Goal: Task Accomplishment & Management: Manage account settings

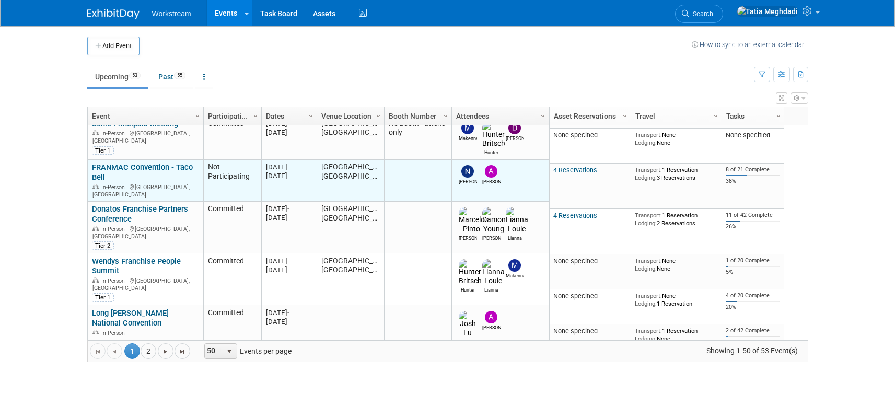
scroll to position [161, 0]
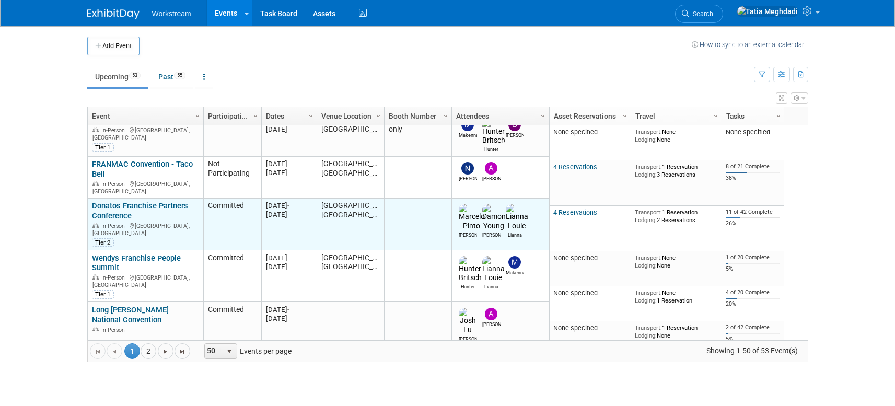
click at [133, 201] on link "Donatos Franchise Partners Conference" at bounding box center [140, 210] width 96 height 19
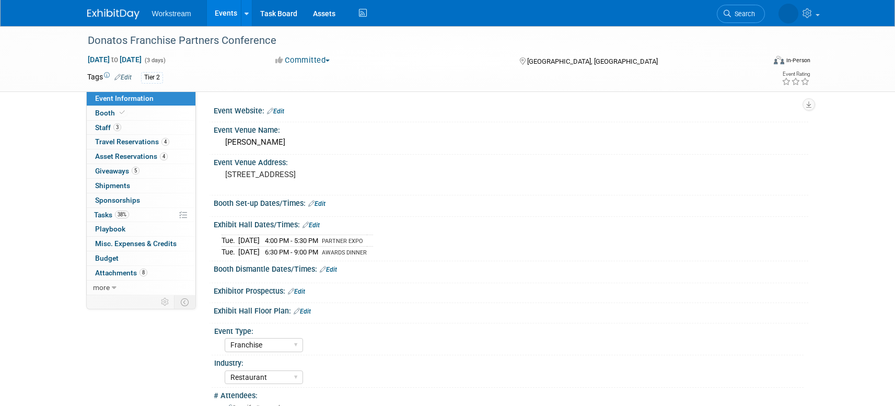
select select "Franchise"
select select "Restaurant"
select select "TBD"
select select "Tatia Meghdadi"
click at [108, 211] on span "Tasks 38%" at bounding box center [111, 214] width 35 height 8
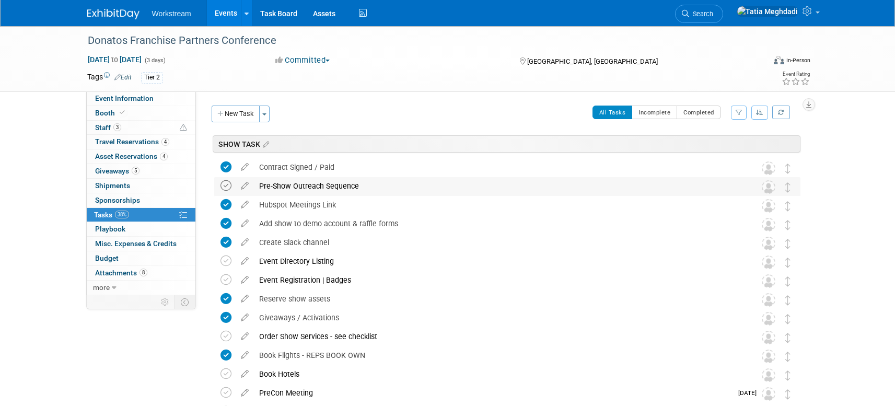
click at [225, 184] on icon at bounding box center [225, 185] width 11 height 11
click at [222, 262] on icon at bounding box center [225, 260] width 11 height 11
click at [228, 278] on icon at bounding box center [225, 279] width 11 height 11
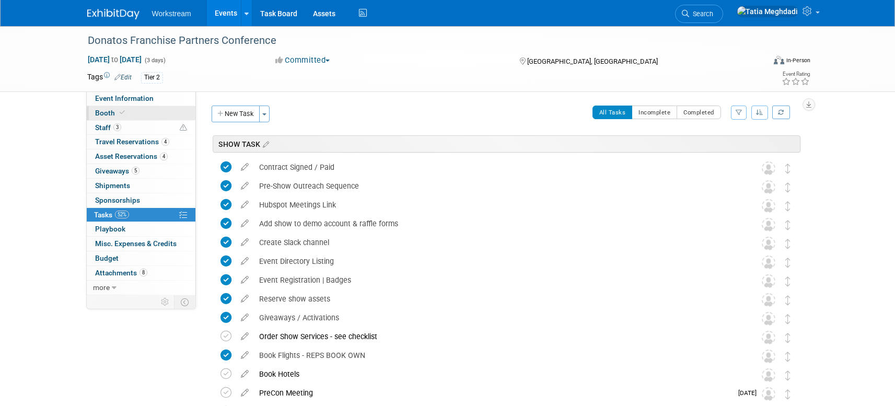
click at [103, 114] on span "Booth" at bounding box center [111, 113] width 32 height 8
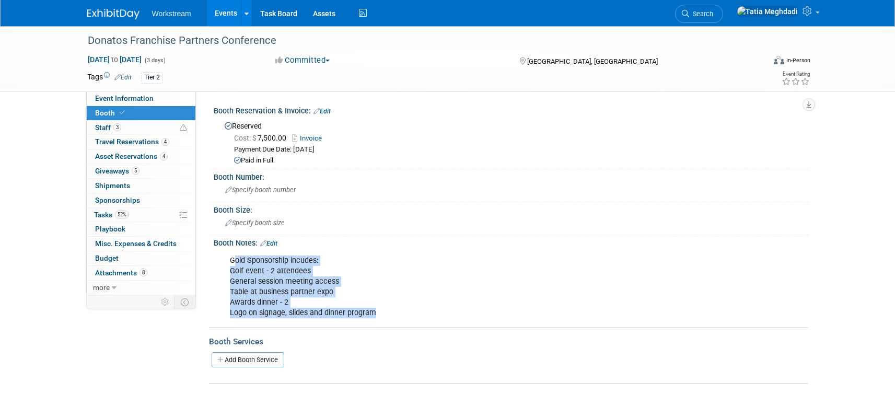
drag, startPoint x: 240, startPoint y: 284, endPoint x: 403, endPoint y: 312, distance: 165.4
click at [404, 313] on div "Gold Sponsorship incudes: Golf event - 2 attendees General session meeting acce…" at bounding box center [457, 286] width 471 height 73
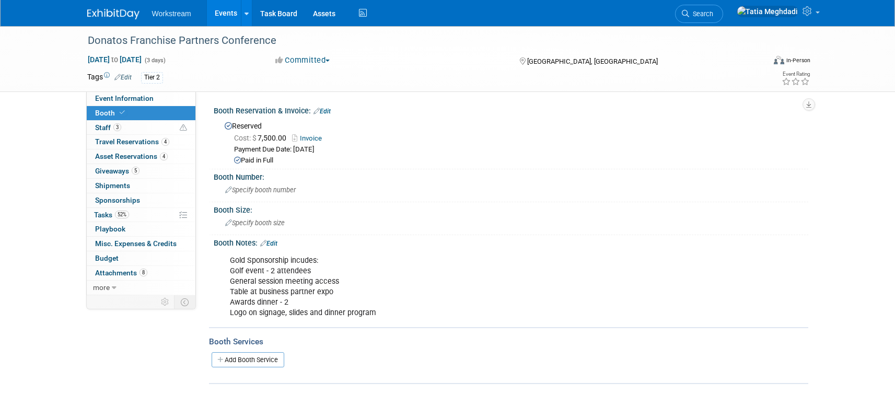
click at [222, 252] on div "Gold Sponsorship incudes: Golf event - 2 attendees General session meeting acce…" at bounding box center [457, 286] width 471 height 73
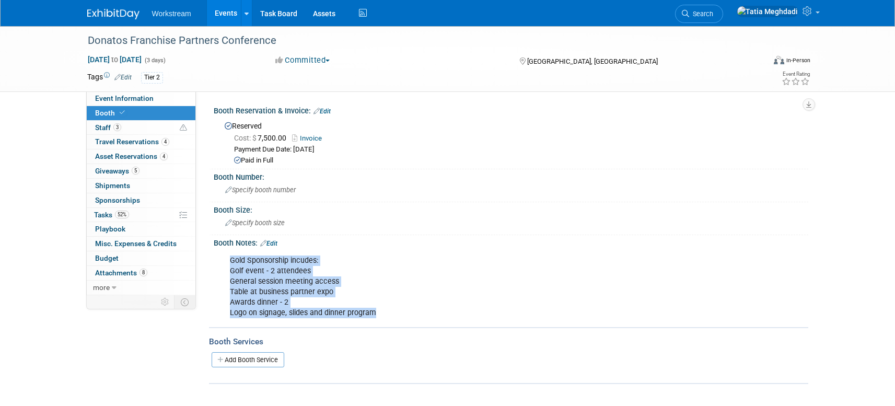
drag, startPoint x: 230, startPoint y: 260, endPoint x: 343, endPoint y: 302, distance: 121.0
click at [383, 314] on div "Gold Sponsorship incudes: Golf event - 2 attendees General session meeting acce…" at bounding box center [457, 286] width 471 height 73
copy div "Gold Sponsorship incudes: Golf event - 2 attendees General session meeting acce…"
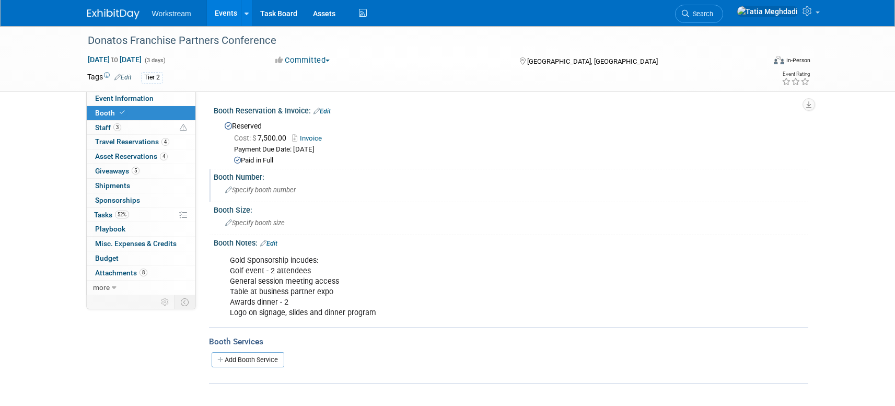
click at [403, 175] on div "Booth Number:" at bounding box center [511, 175] width 594 height 13
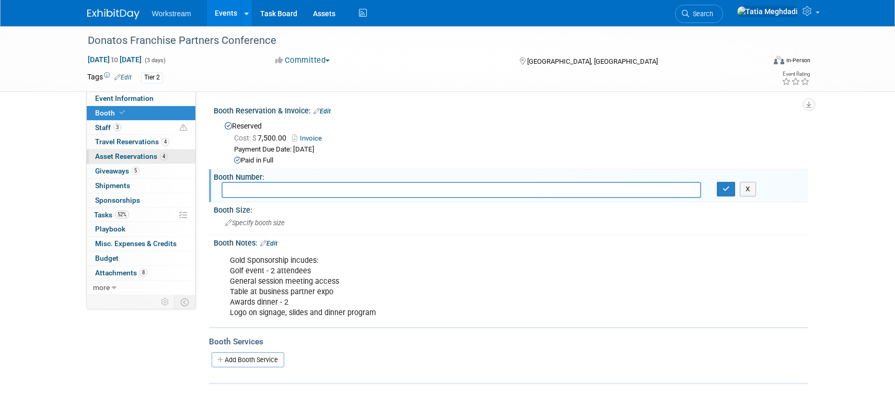
click at [120, 151] on link "4 Asset Reservations 4" at bounding box center [141, 156] width 109 height 14
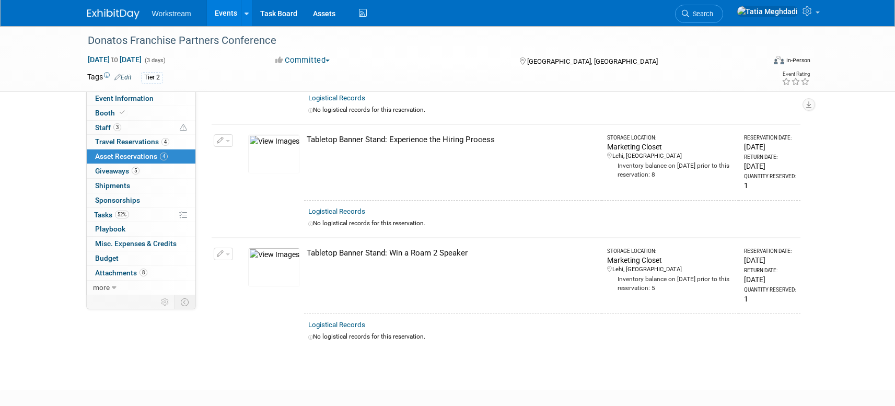
scroll to position [228, 0]
click at [105, 174] on span "Giveaways 5" at bounding box center [117, 171] width 44 height 8
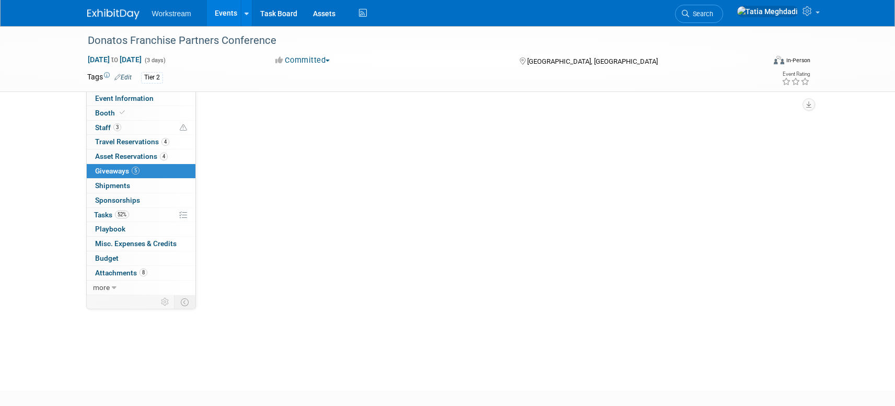
scroll to position [0, 0]
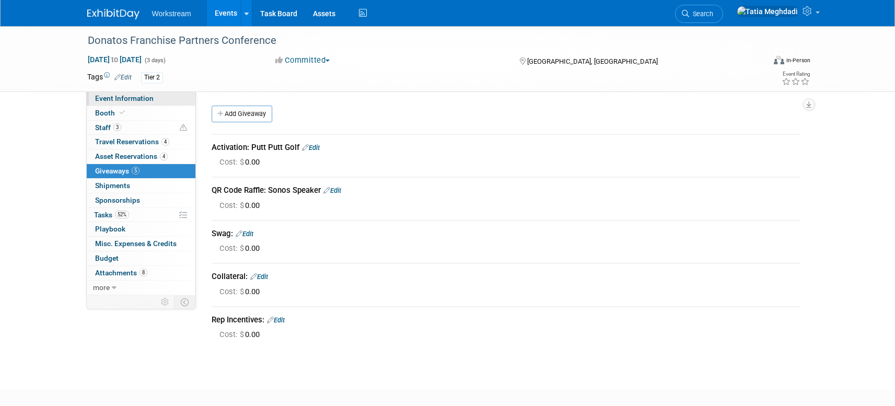
click at [133, 94] on span "Event Information" at bounding box center [124, 98] width 58 height 8
select select "Franchise"
select select "Restaurant"
select select "TBD"
select select "[PERSON_NAME]"
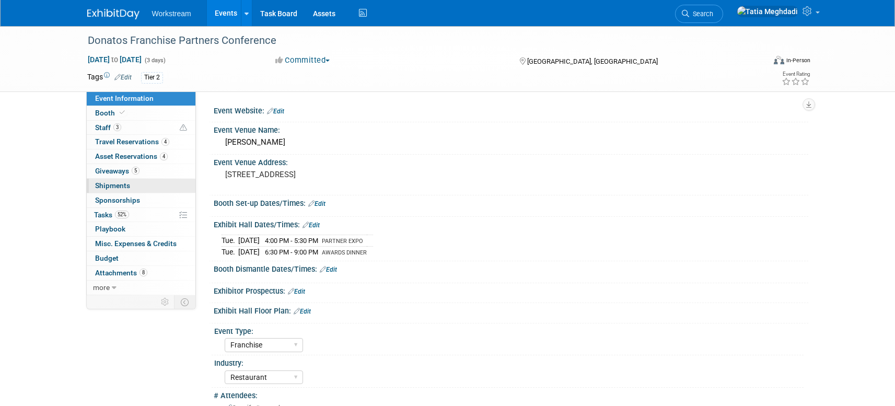
click at [108, 183] on span "Shipments 0" at bounding box center [112, 185] width 35 height 8
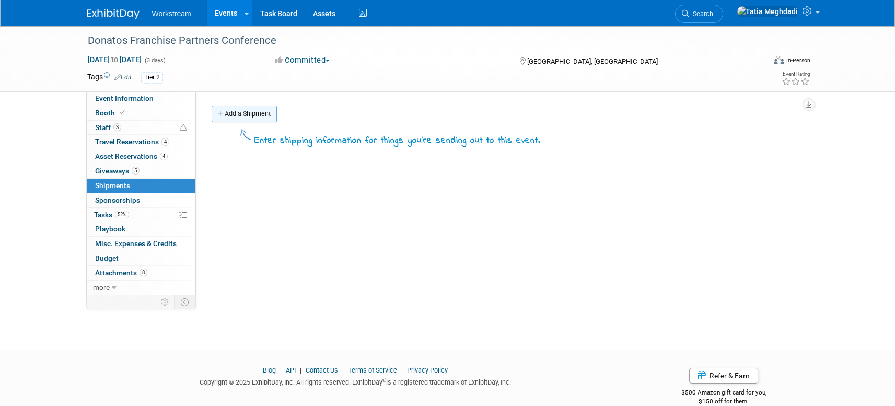
click at [235, 113] on link "Add a Shipment" at bounding box center [243, 113] width 65 height 17
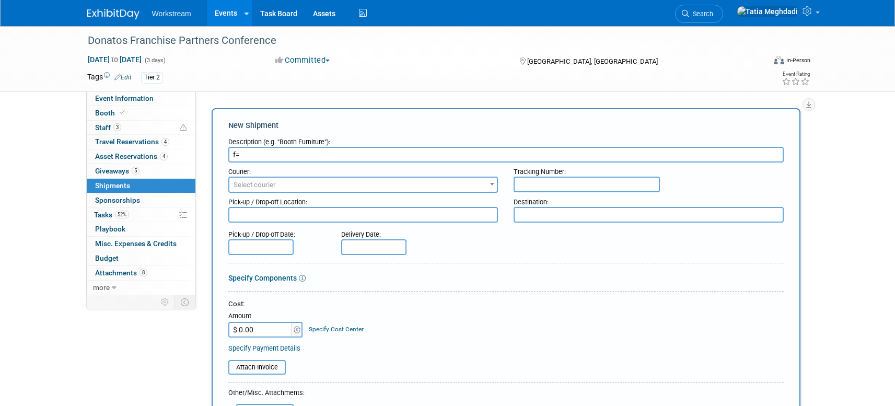
type input "f"
type input "N"
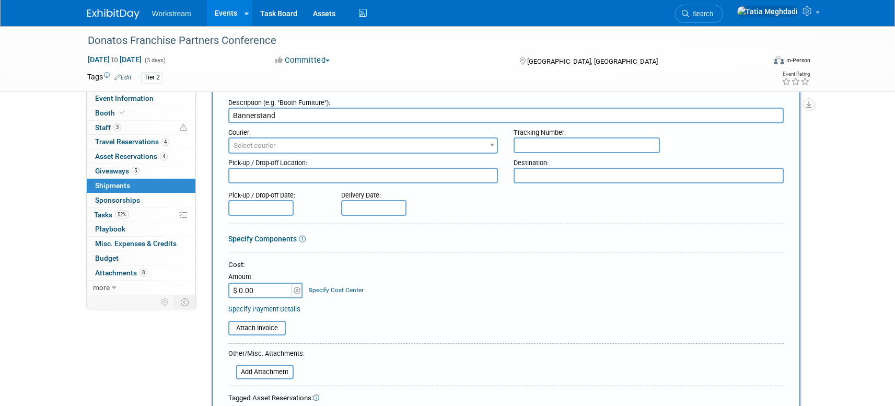
scroll to position [38, 0]
type input "Bannerstand"
click at [269, 209] on input "text" at bounding box center [260, 210] width 65 height 16
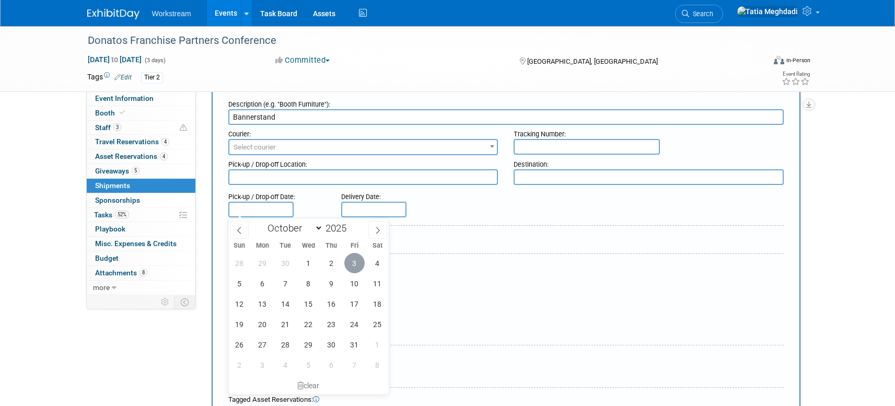
click at [351, 261] on span "3" at bounding box center [354, 263] width 20 height 20
type input "Oct 3, 2025"
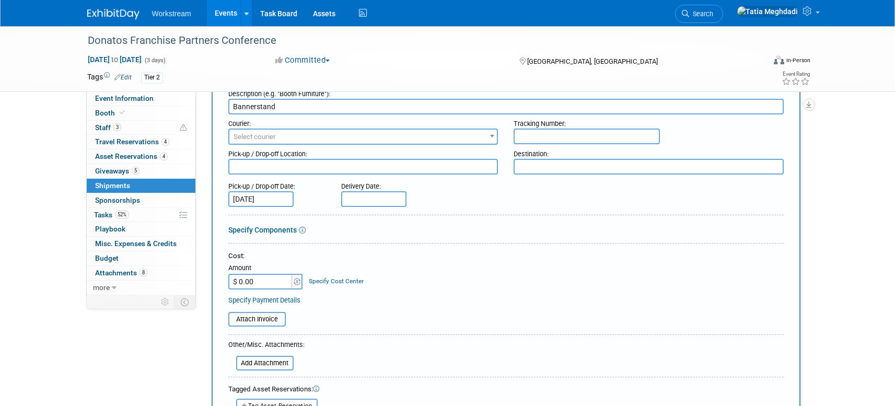
scroll to position [54, 0]
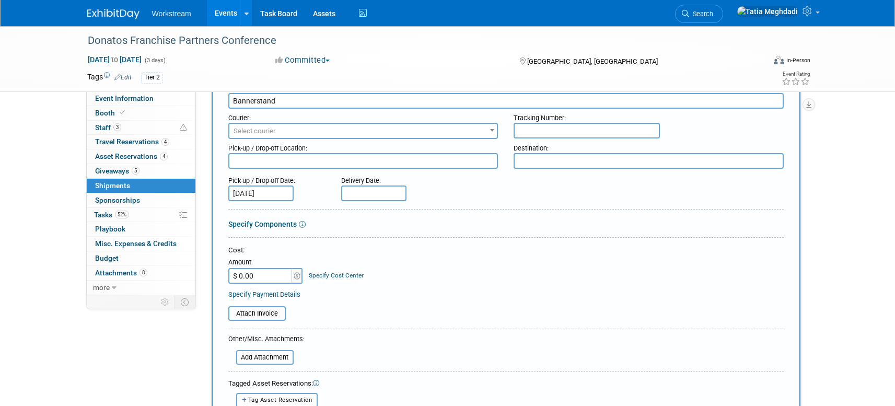
click at [355, 191] on input "text" at bounding box center [373, 193] width 65 height 16
click at [374, 262] on span "6" at bounding box center [375, 267] width 20 height 20
type input "Oct 6, 2025"
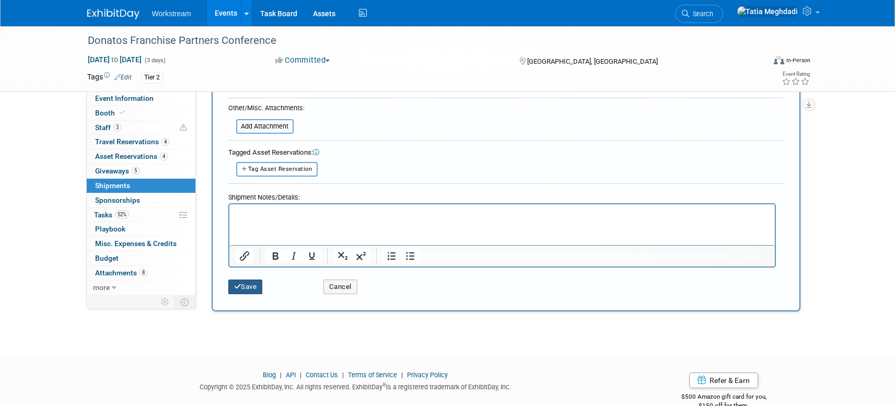
click at [254, 285] on button "Save" at bounding box center [245, 286] width 34 height 15
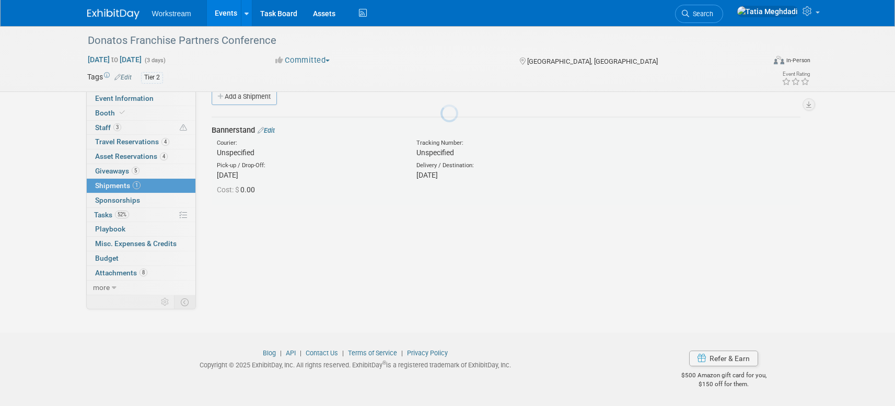
scroll to position [17, 0]
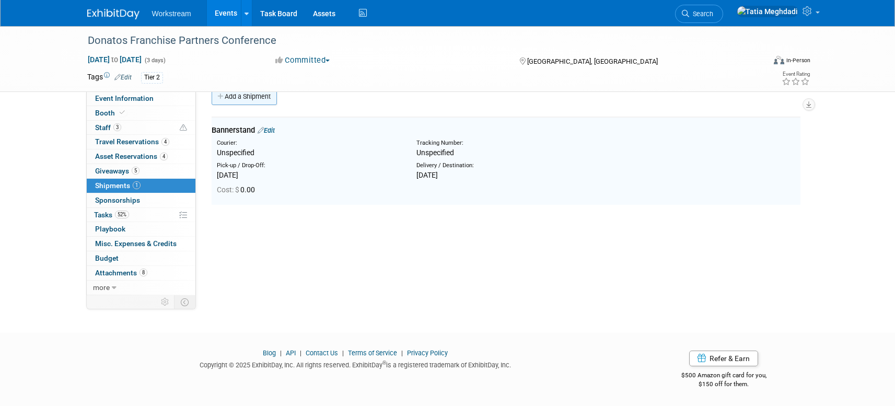
click at [230, 98] on link "Add a Shipment" at bounding box center [243, 96] width 65 height 17
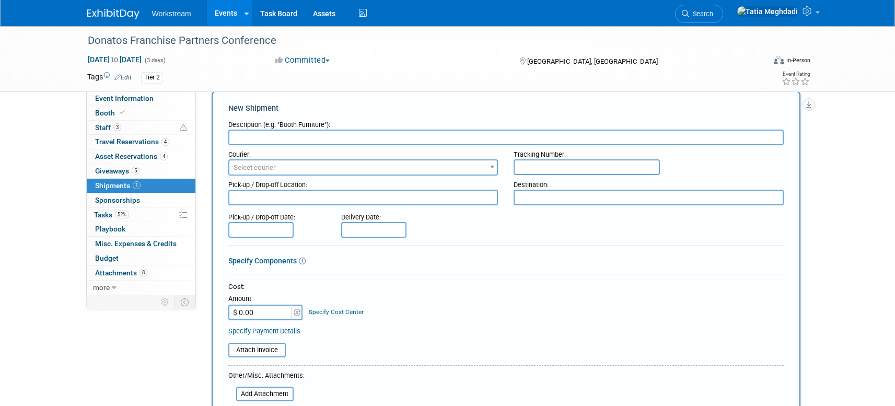
scroll to position [0, 0]
type input "O"
type input "Pelican Case - materials"
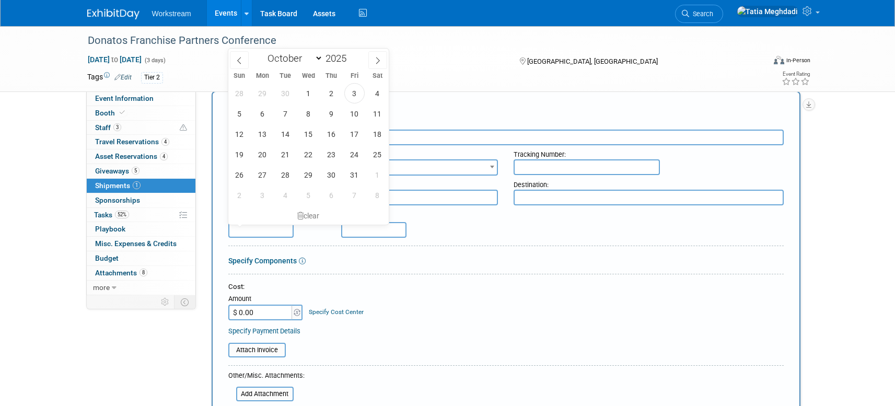
click at [249, 225] on input "text" at bounding box center [260, 230] width 65 height 16
click at [359, 91] on span "3" at bounding box center [354, 93] width 20 height 20
type input "Oct 3, 2025"
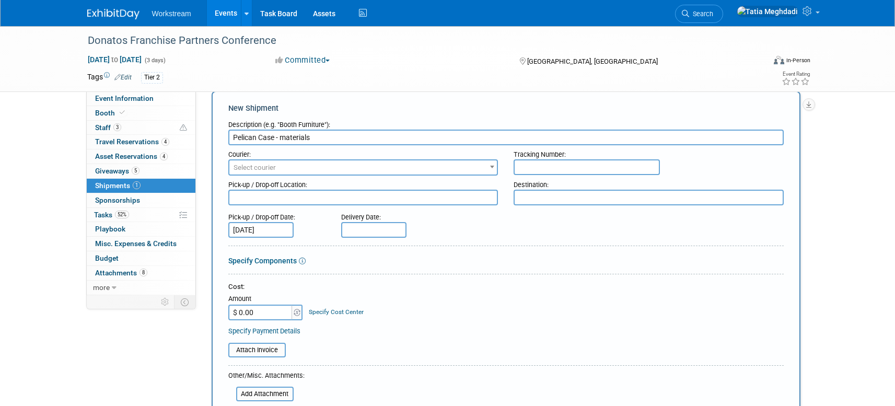
click at [374, 231] on input "text" at bounding box center [373, 230] width 65 height 16
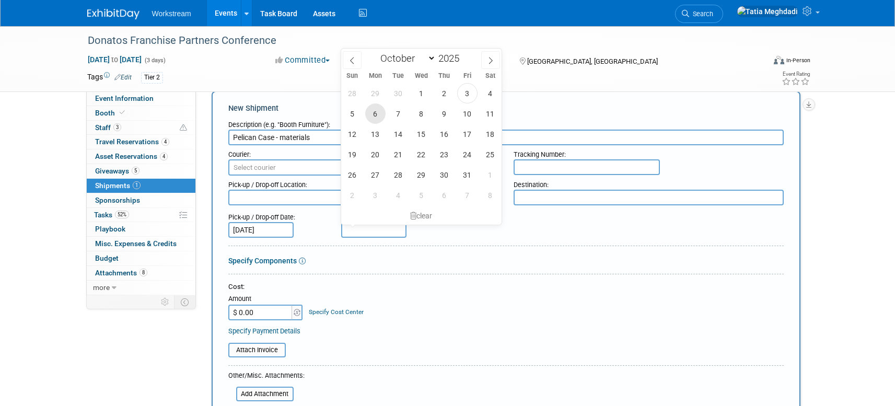
click at [370, 121] on span "6" at bounding box center [375, 113] width 20 height 20
type input "Oct 6, 2025"
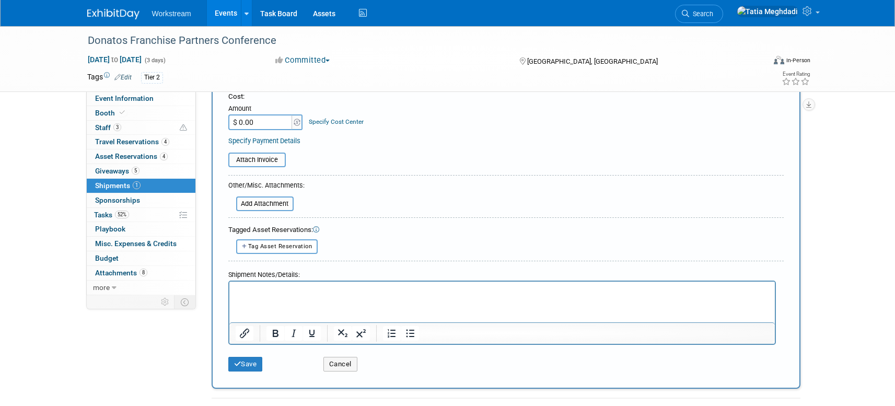
scroll to position [295, 0]
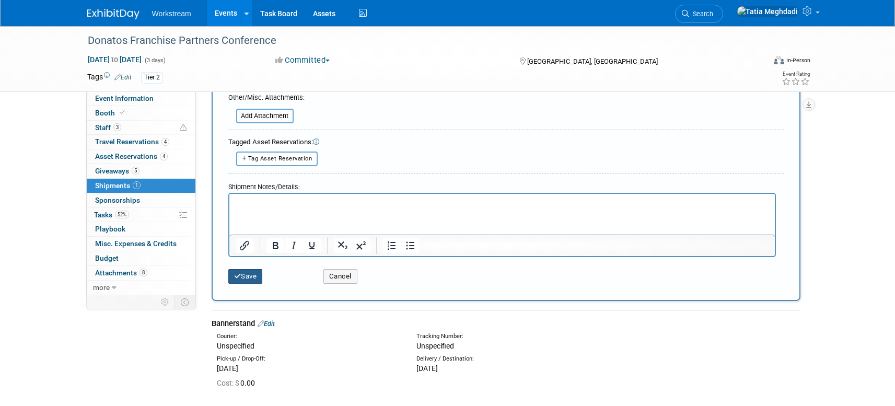
click at [254, 273] on button "Save" at bounding box center [245, 276] width 34 height 15
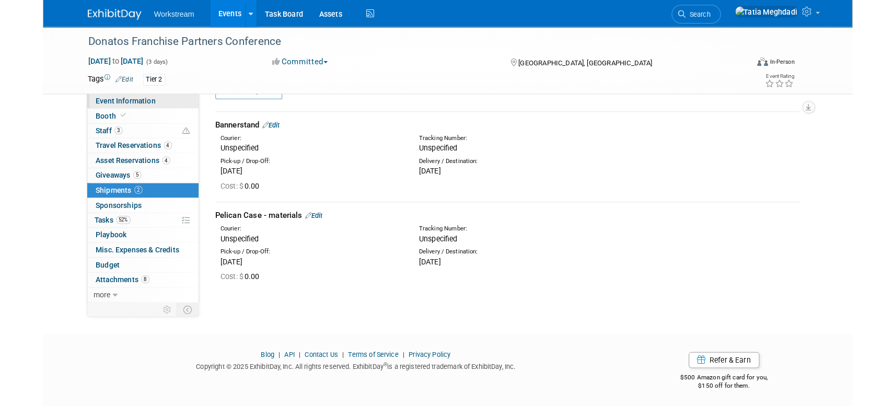
scroll to position [18, 0]
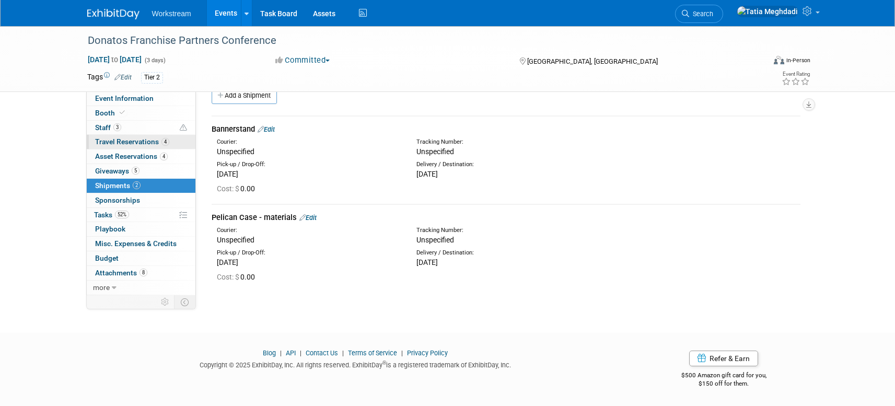
click at [110, 139] on span "Travel Reservations 4" at bounding box center [132, 141] width 74 height 8
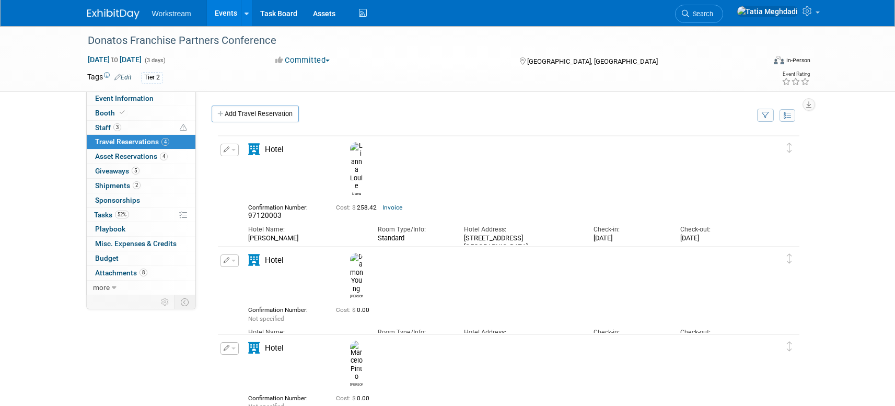
drag, startPoint x: 522, startPoint y: 212, endPoint x: 455, endPoint y: 205, distance: 67.2
click at [455, 220] on div "Hotel Name: OSU Marriott Room Type/Info: Standard Check-in:" at bounding box center [499, 235] width 519 height 31
click at [477, 234] on div "3100 Olentangy River Road Columbus, OH 43202" at bounding box center [521, 242] width 114 height 17
drag, startPoint x: 528, startPoint y: 211, endPoint x: 460, endPoint y: 208, distance: 69.0
click at [460, 220] on div "Hotel Address: 3100 Olentangy River Road Columbus, OH 43202" at bounding box center [521, 235] width 130 height 31
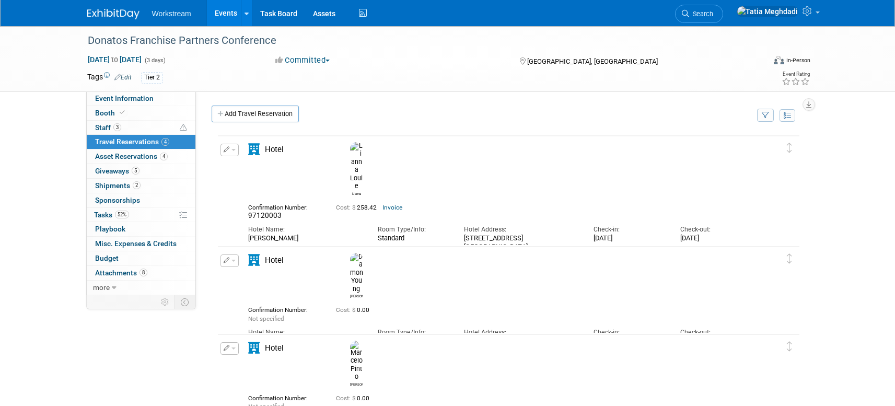
click at [360, 348] on img at bounding box center [356, 360] width 13 height 41
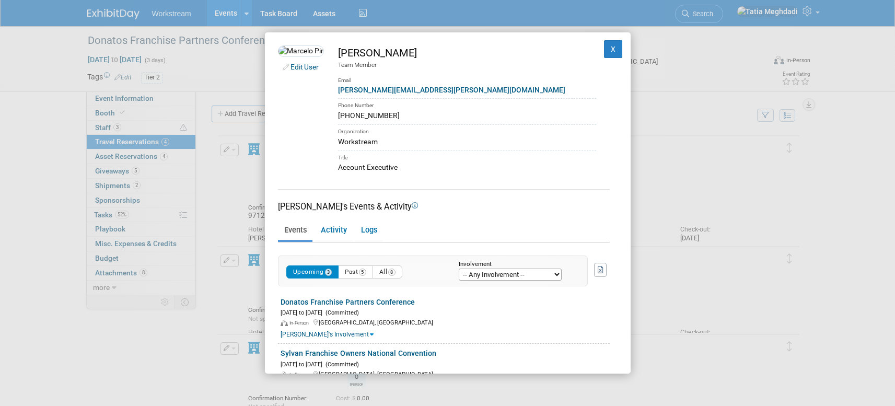
drag, startPoint x: 402, startPoint y: 115, endPoint x: 342, endPoint y: 118, distance: 60.1
click at [342, 118] on td "Marcelo Pinto Team Member Email marcelo.pinto@workstream.is Phone Number 385-23…" at bounding box center [460, 108] width 272 height 127
copy div "385-230-1149"
click at [617, 43] on button "X" at bounding box center [613, 49] width 19 height 18
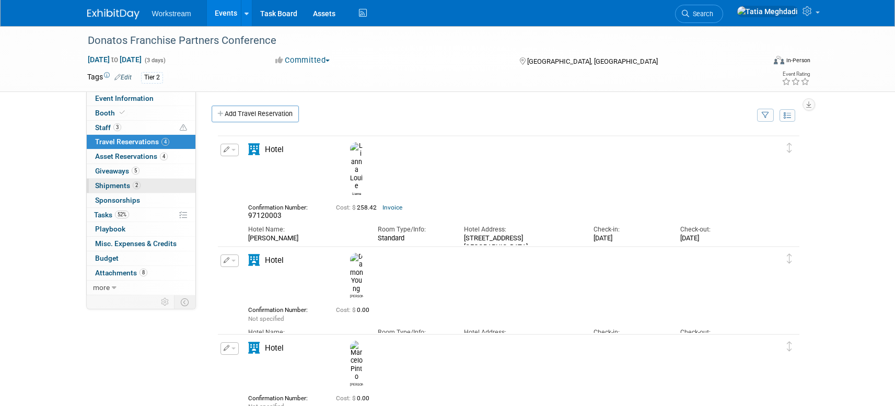
click at [102, 186] on span "Shipments 2" at bounding box center [117, 185] width 45 height 8
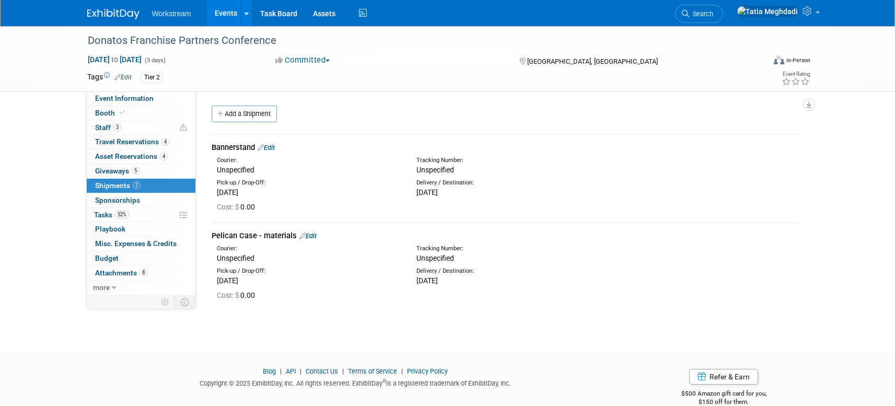
click at [271, 146] on link "Edit" at bounding box center [265, 148] width 17 height 8
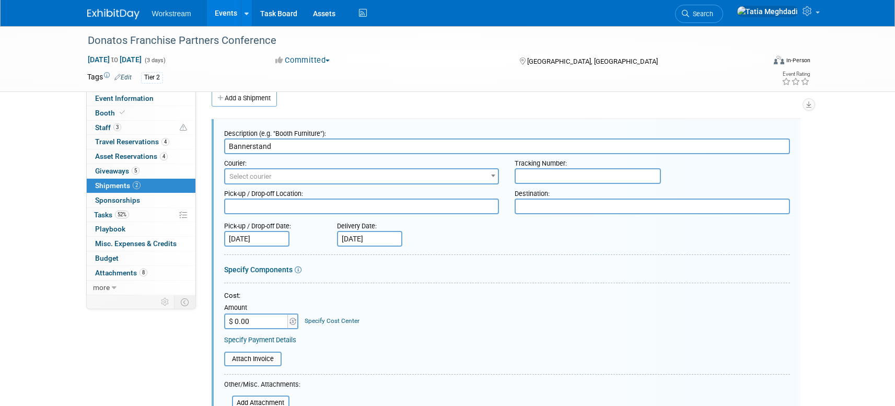
click at [539, 178] on input "text" at bounding box center [587, 176] width 146 height 16
paste input "8848 8806 3087"
type input "8848 8806 3087"
click at [336, 179] on span "Select courier" at bounding box center [361, 176] width 273 height 15
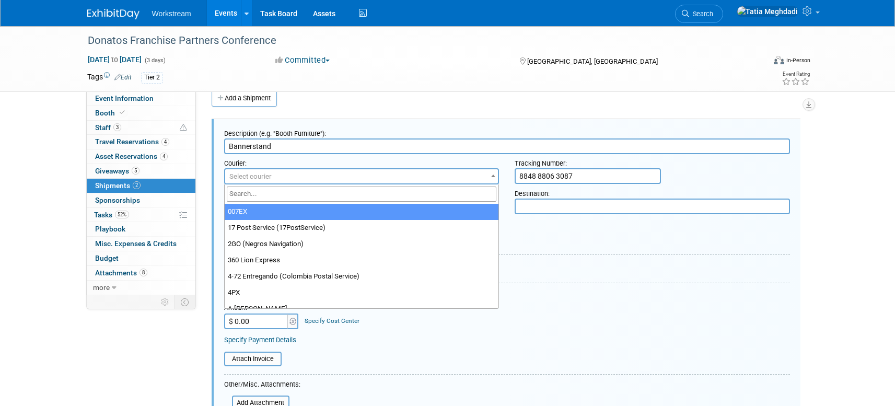
type input "g"
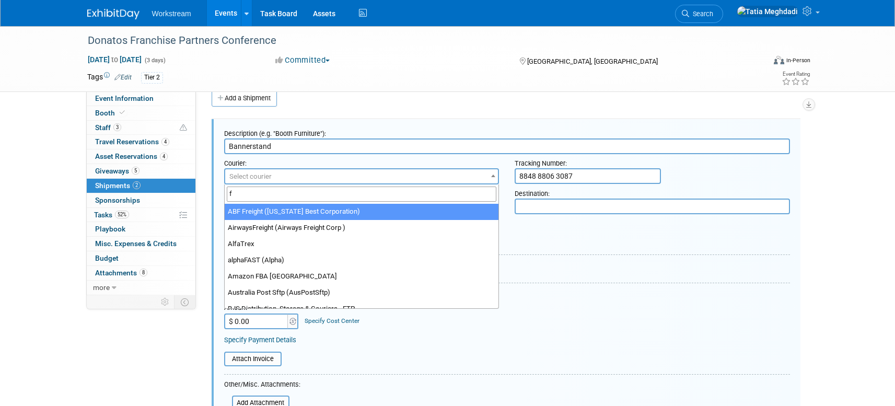
click at [264, 193] on input "f" at bounding box center [362, 193] width 270 height 15
type input "fed"
select select "206"
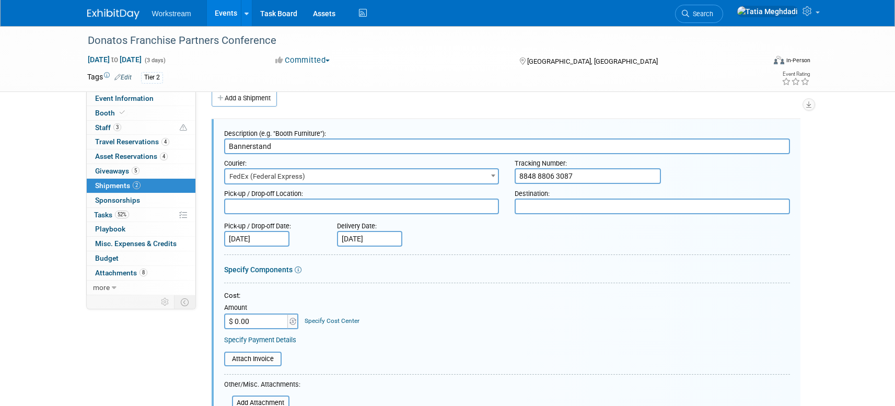
click at [242, 207] on textarea at bounding box center [361, 206] width 275 height 16
type textarea "Workstream Lehi"
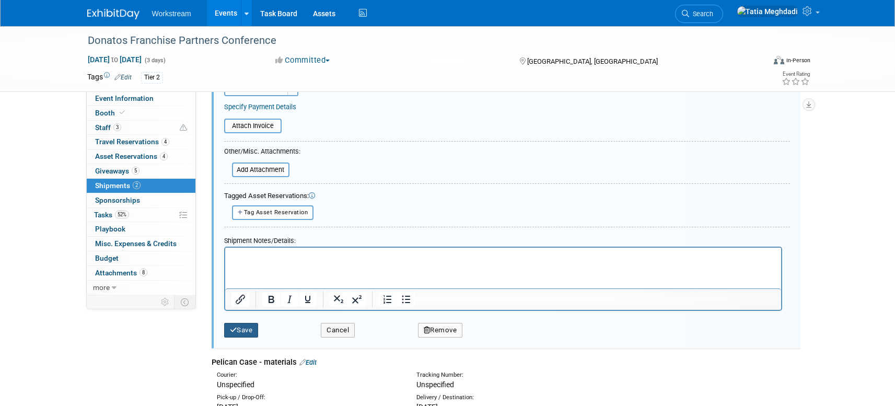
type textarea "OSU Marriott"
click at [249, 328] on button "Save" at bounding box center [241, 330] width 34 height 15
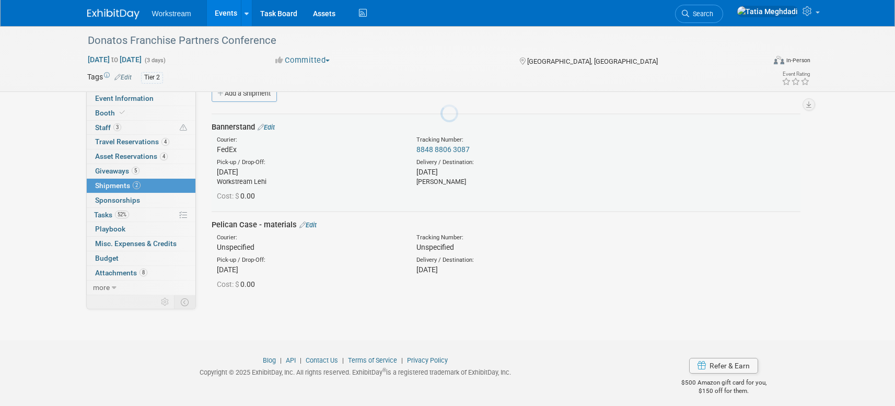
scroll to position [16, 0]
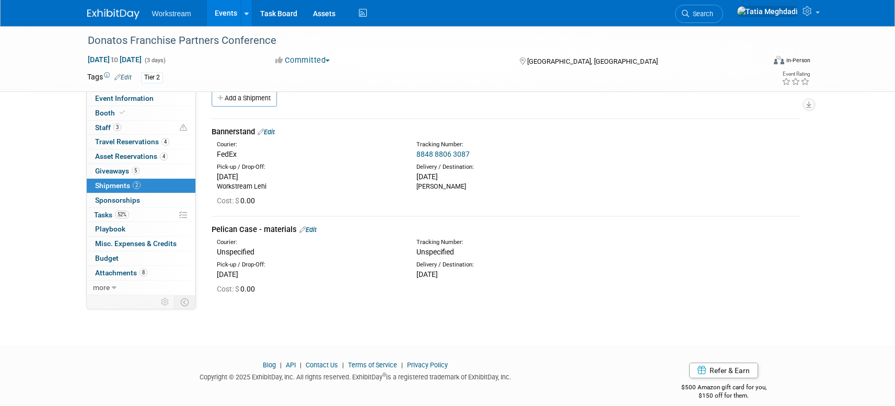
click at [313, 230] on link "Edit" at bounding box center [307, 230] width 17 height 8
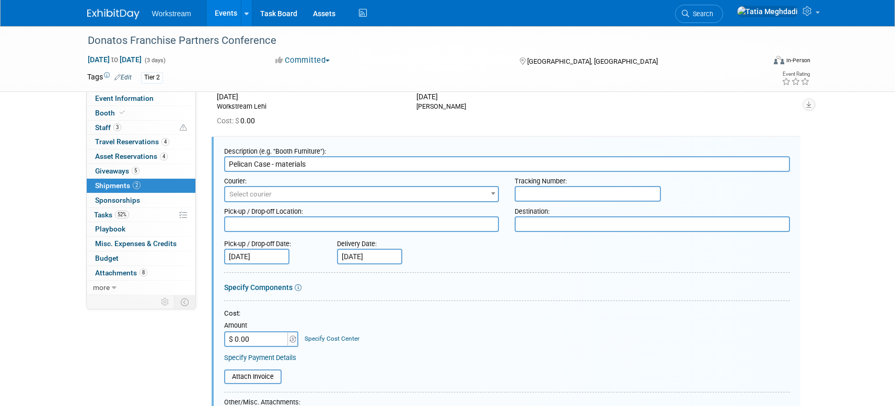
scroll to position [113, 0]
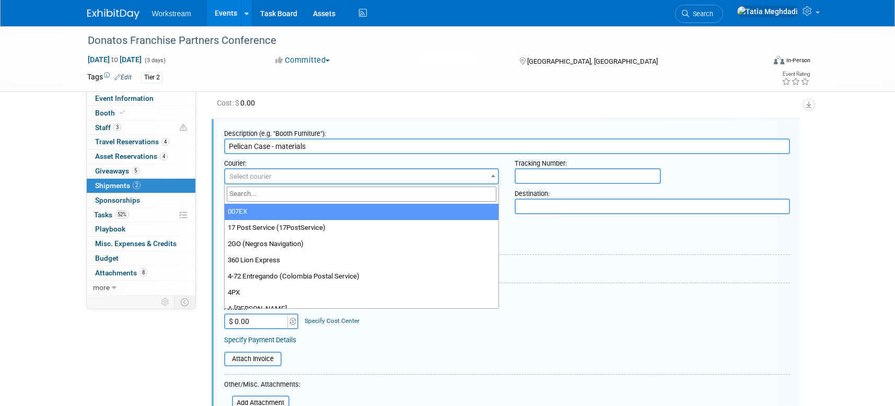
click at [266, 174] on span "Select courier" at bounding box center [250, 176] width 42 height 8
type input "fed"
select select "206"
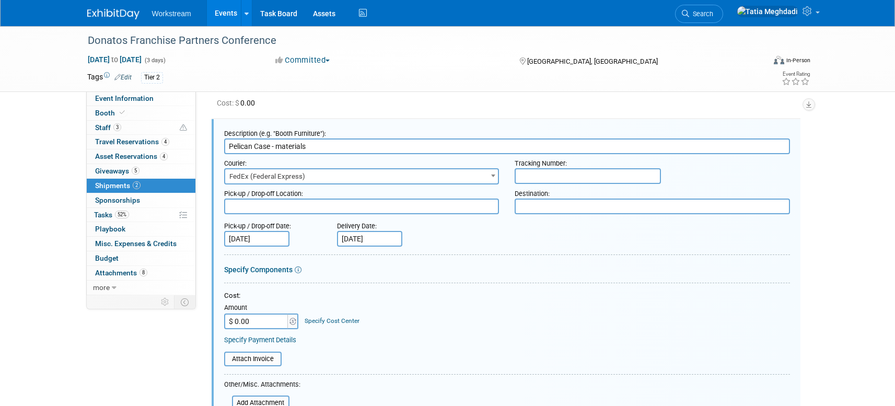
click at [576, 179] on input "text" at bounding box center [587, 176] width 146 height 16
paste input "8848 8806 3098"
type input "8848 8806 3098"
click at [316, 206] on textarea at bounding box center [361, 206] width 275 height 16
type textarea "Workstream Lehi"
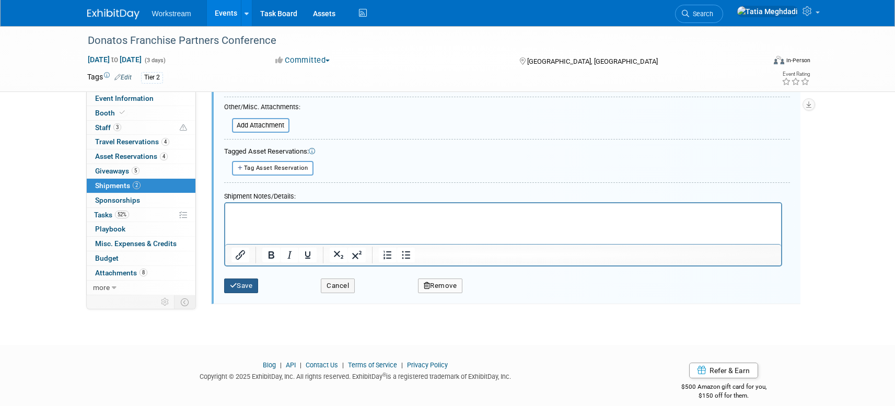
type textarea "OSU Marriott"
click at [249, 281] on button "Save" at bounding box center [241, 285] width 34 height 15
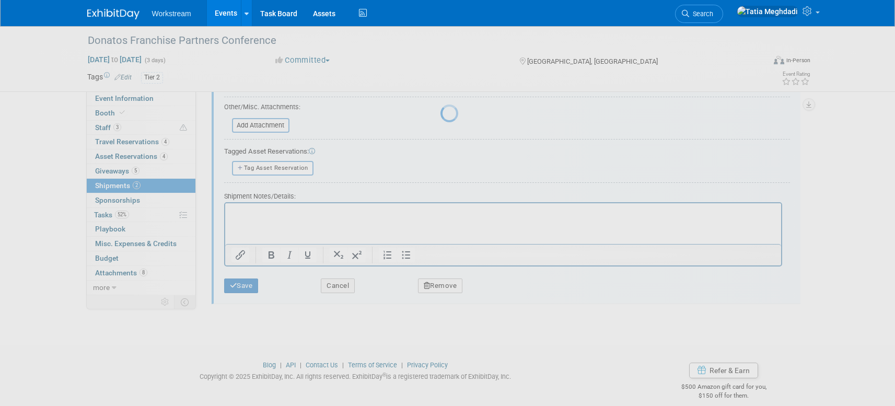
scroll to position [37, 0]
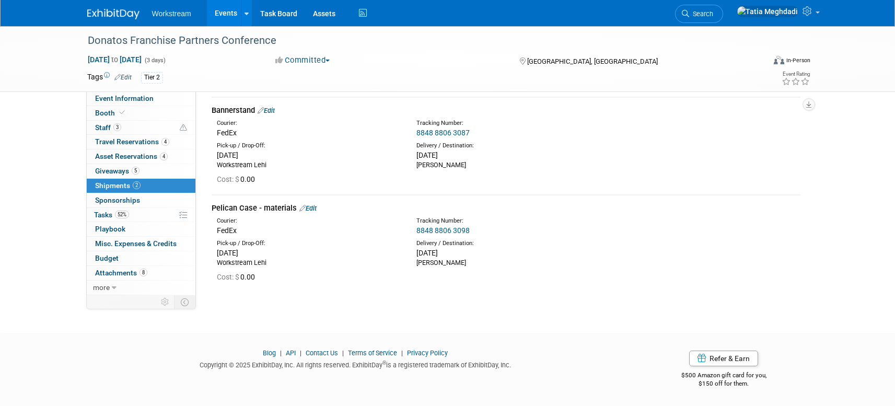
click at [269, 104] on td "Bannerstand Edit Courier: FedEx Tracking Number: 8848 8806 3087 Cost: $ 0.00" at bounding box center [505, 145] width 589 height 97
click at [270, 109] on link "Edit" at bounding box center [265, 111] width 17 height 8
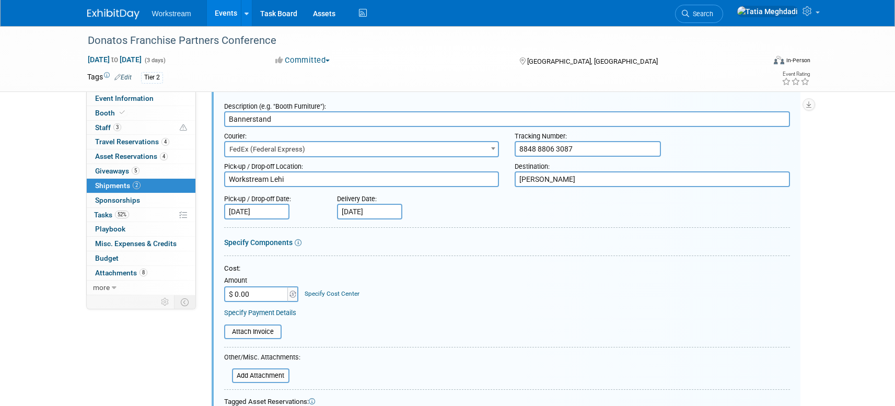
scroll to position [55, 0]
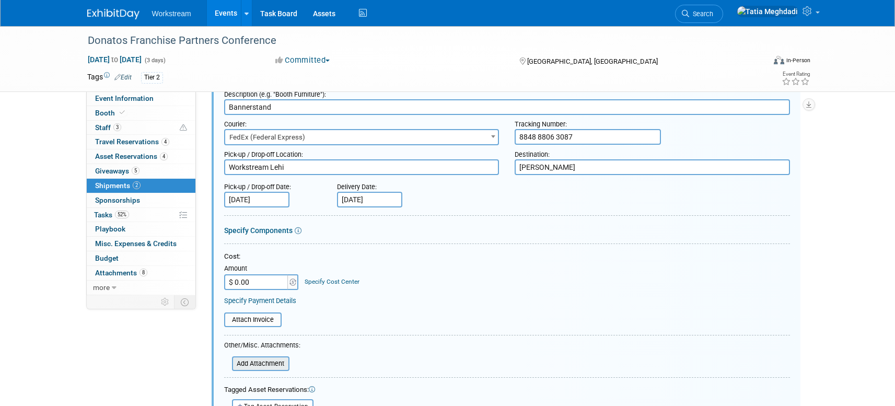
click at [260, 359] on input "file" at bounding box center [226, 363] width 124 height 13
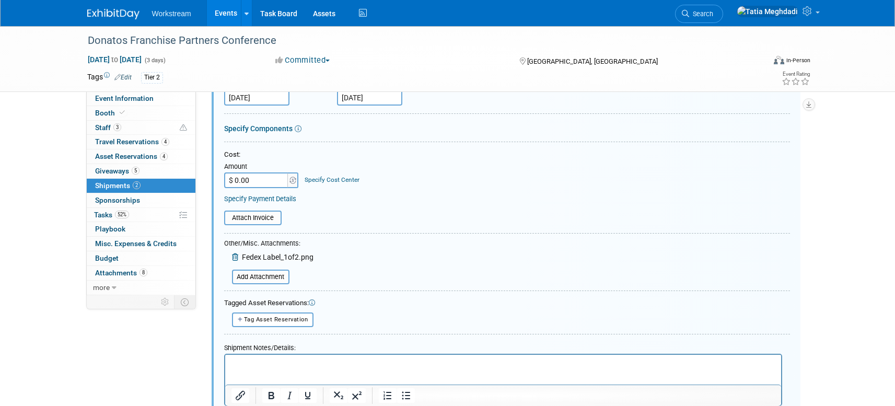
scroll to position [248, 0]
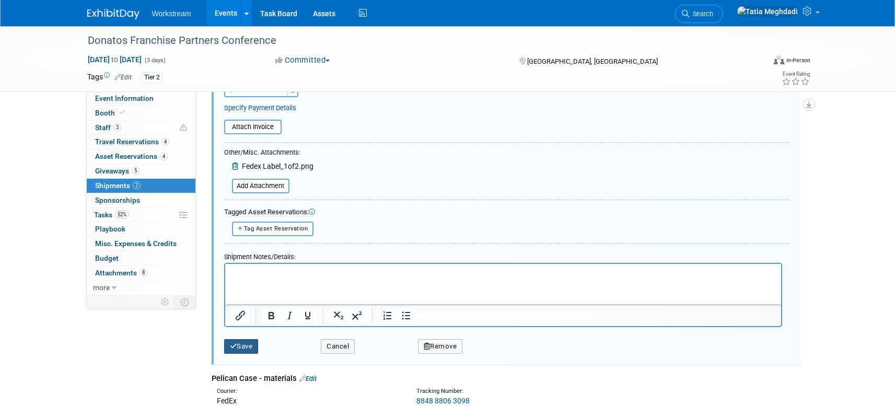
click at [245, 342] on button "Save" at bounding box center [241, 346] width 34 height 15
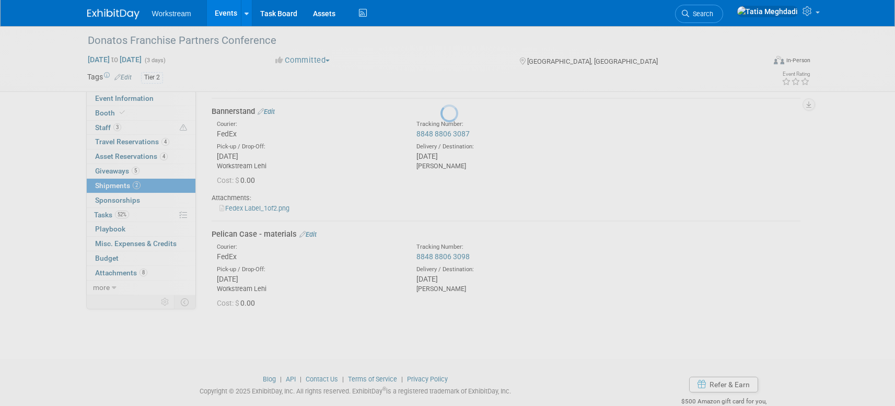
scroll to position [16, 0]
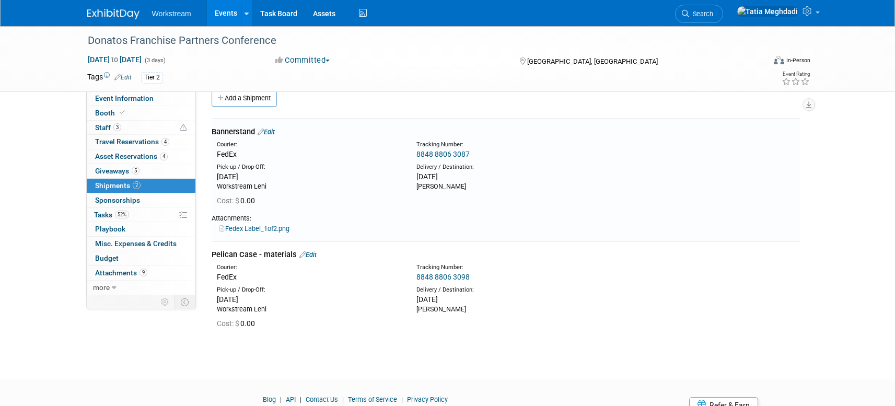
click at [313, 255] on link "Edit" at bounding box center [307, 255] width 17 height 8
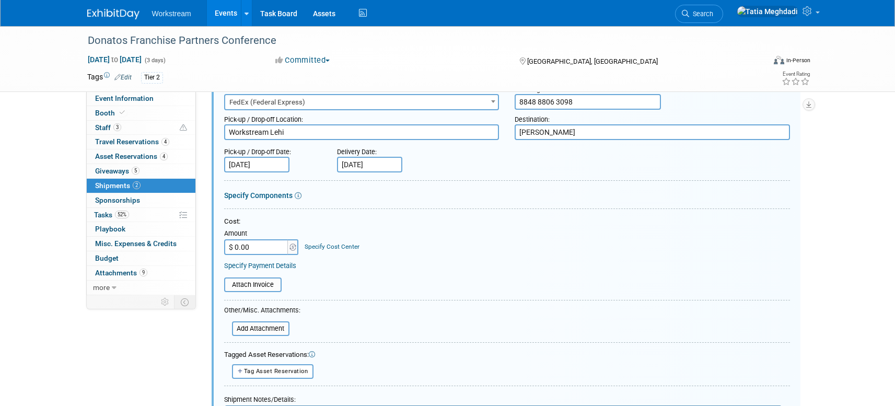
scroll to position [215, 0]
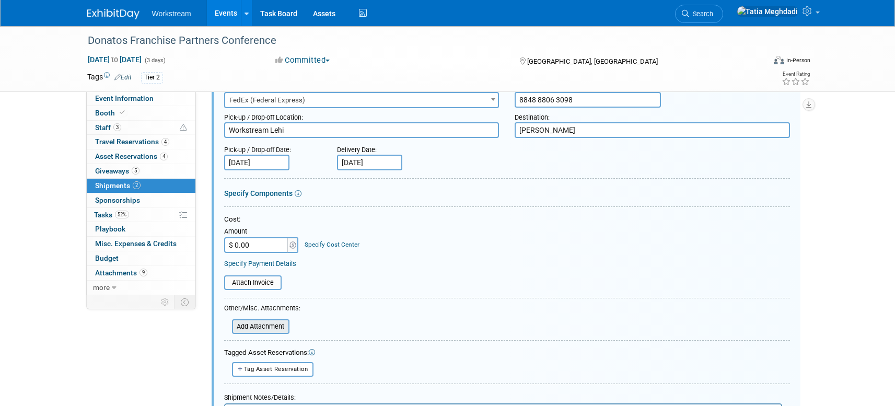
click at [260, 325] on input "file" at bounding box center [226, 326] width 124 height 13
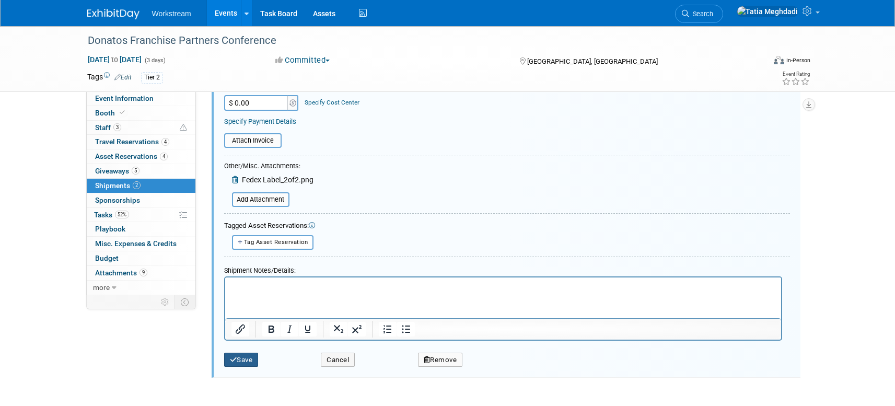
click at [245, 356] on button "Save" at bounding box center [241, 359] width 34 height 15
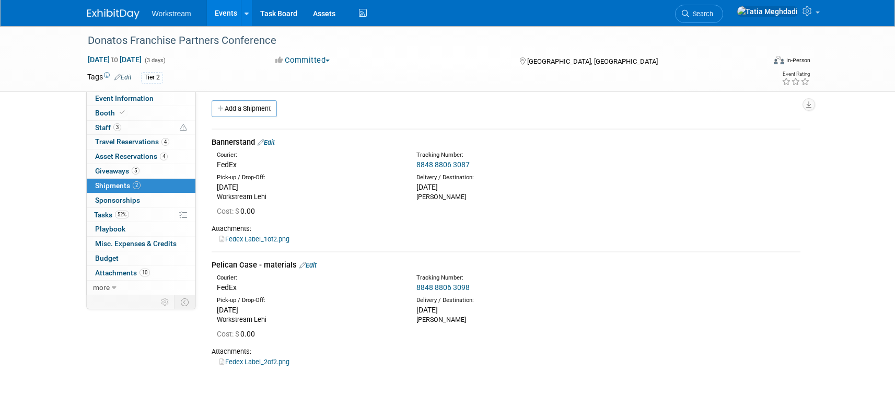
scroll to position [0, 0]
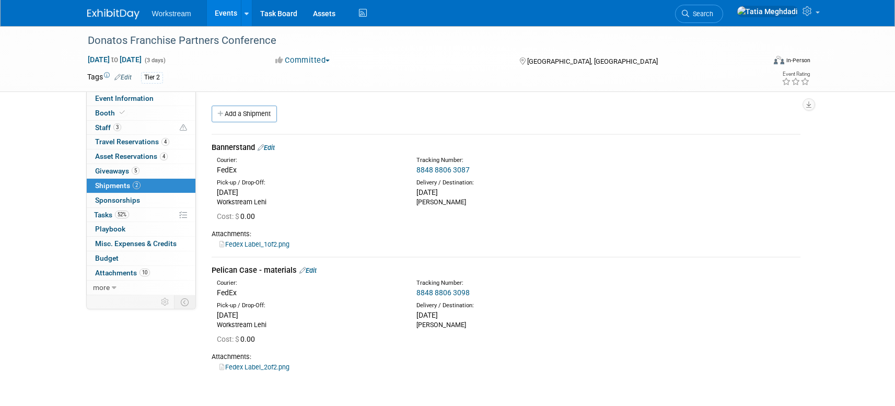
click at [275, 145] on link "Edit" at bounding box center [265, 148] width 17 height 8
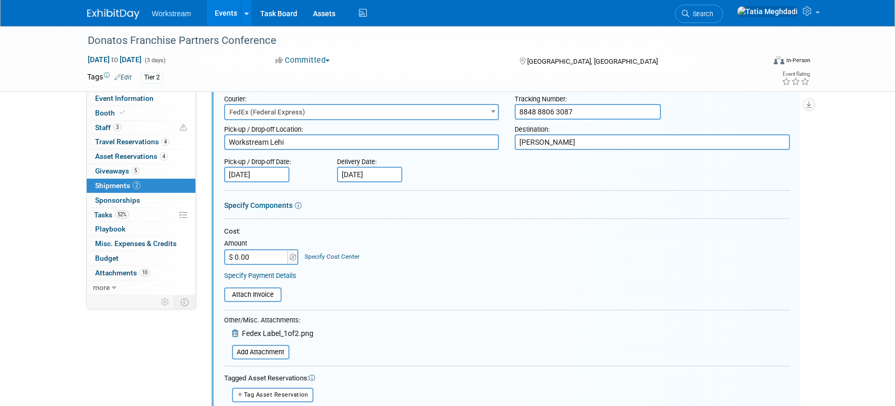
scroll to position [85, 0]
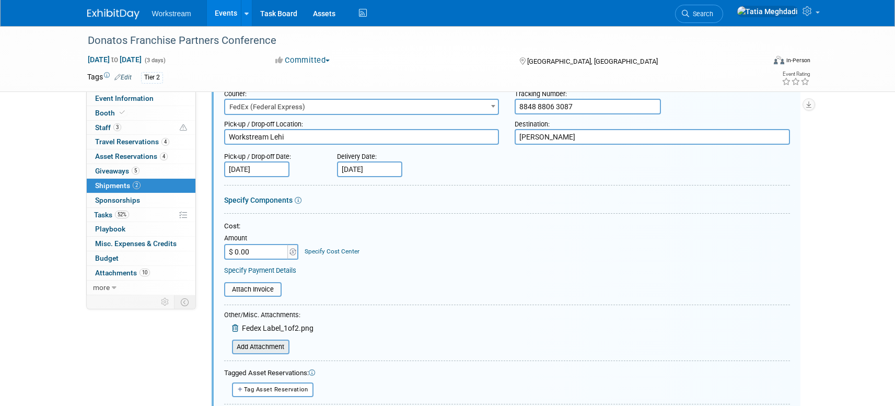
click at [269, 344] on input "file" at bounding box center [226, 346] width 124 height 13
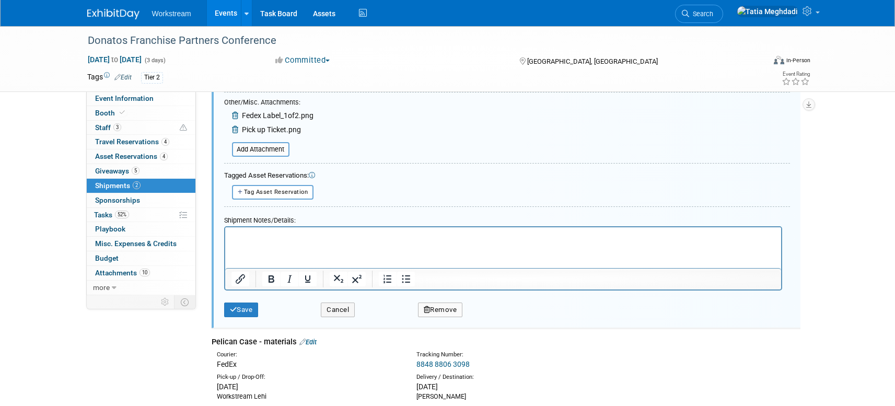
scroll to position [300, 0]
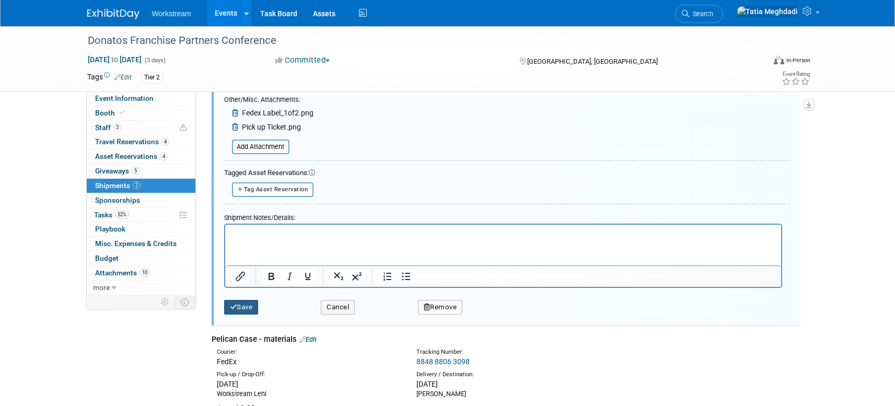
click at [232, 304] on icon "submit" at bounding box center [233, 306] width 7 height 7
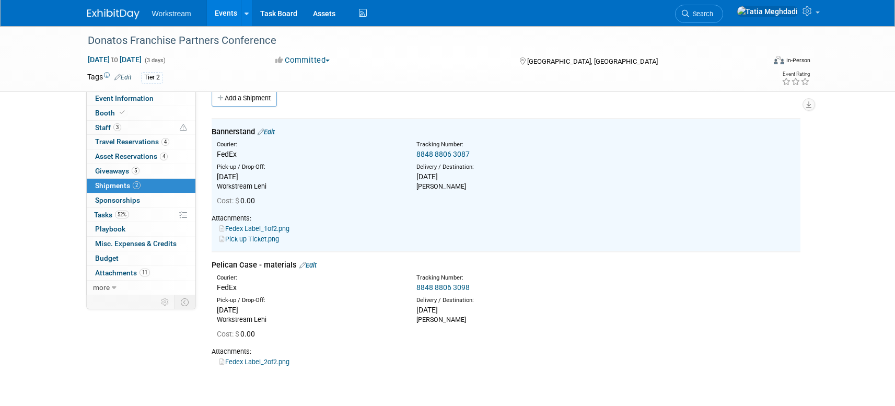
scroll to position [16, 0]
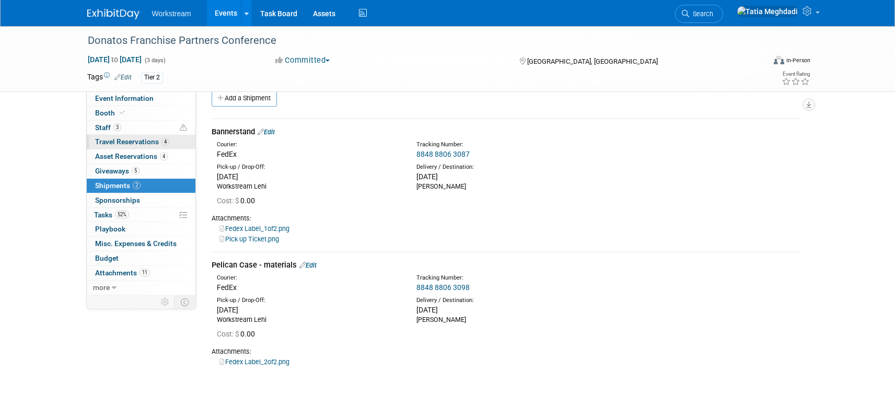
click at [130, 147] on link "4 Travel Reservations 4" at bounding box center [141, 142] width 109 height 14
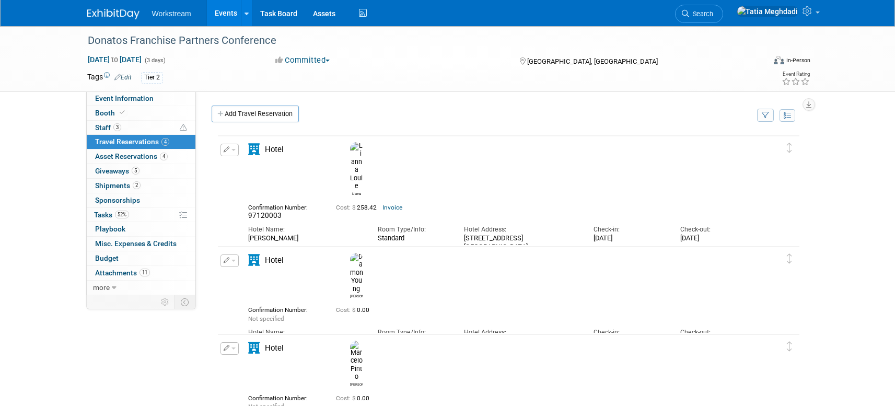
click at [236, 261] on button "button" at bounding box center [229, 260] width 18 height 13
click at [248, 277] on button "Edit Reservation" at bounding box center [265, 278] width 88 height 15
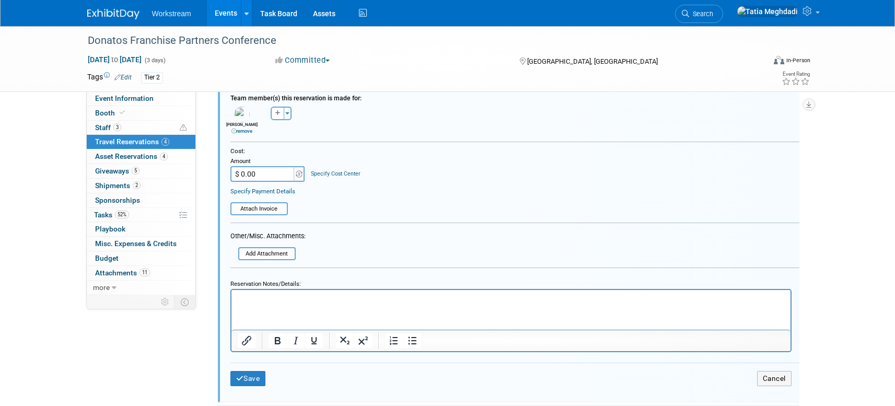
scroll to position [490, 0]
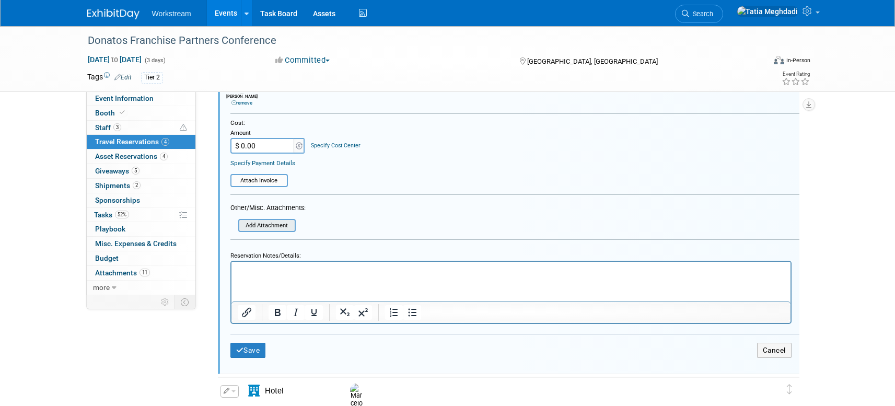
click at [276, 225] on input "file" at bounding box center [241, 225] width 107 height 11
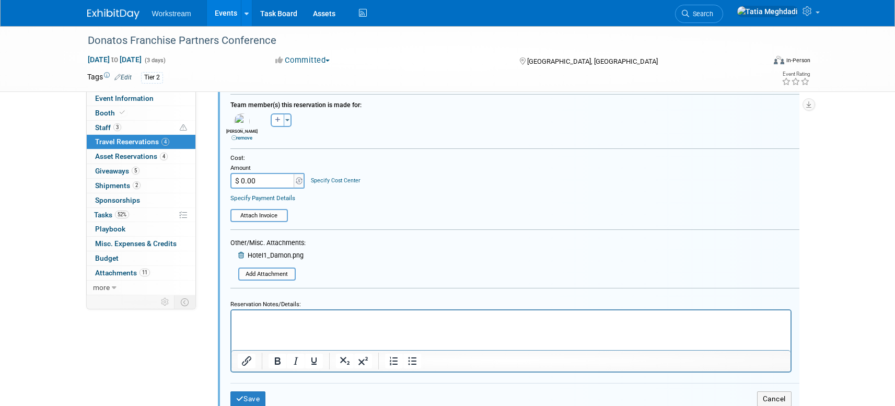
scroll to position [459, 0]
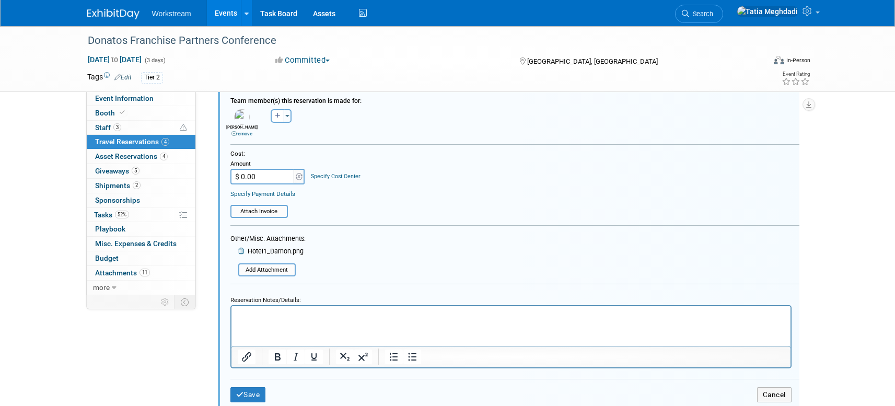
click at [242, 253] on icon at bounding box center [242, 251] width 8 height 7
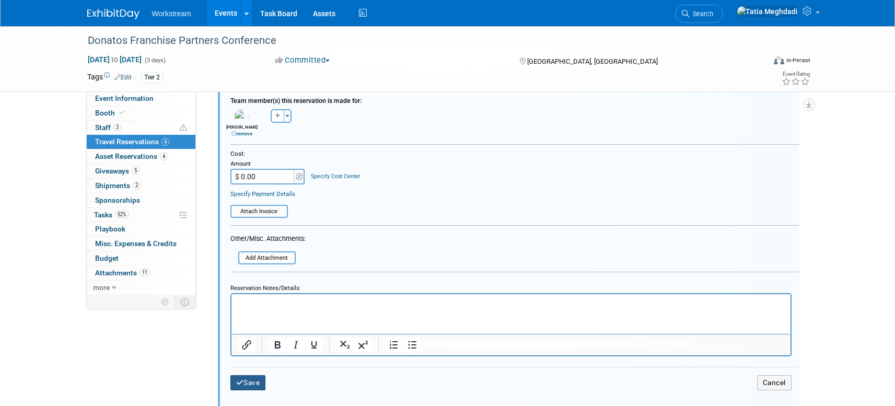
click at [257, 385] on button "Save" at bounding box center [248, 382] width 36 height 15
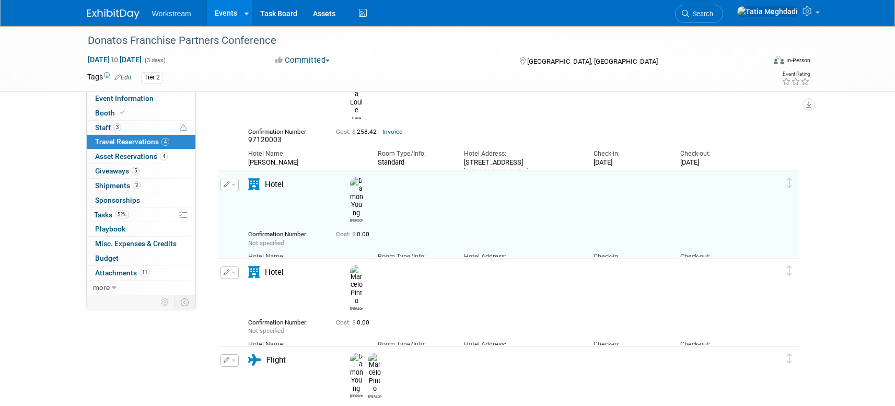
scroll to position [0, 0]
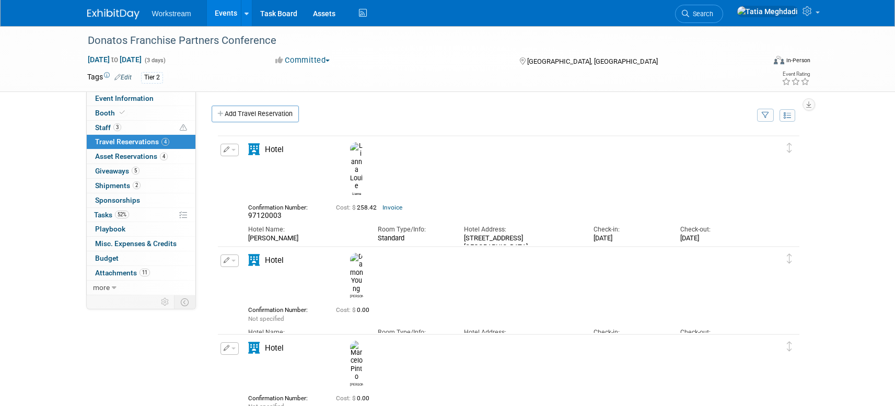
click at [237, 261] on button "button" at bounding box center [229, 260] width 18 height 13
click at [258, 277] on button "Edit Reservation" at bounding box center [265, 278] width 88 height 15
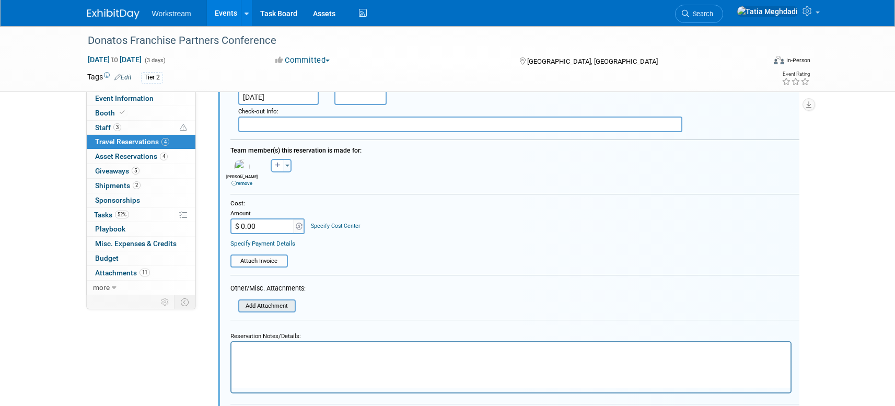
scroll to position [409, 0]
click at [267, 302] on input "file" at bounding box center [241, 306] width 107 height 11
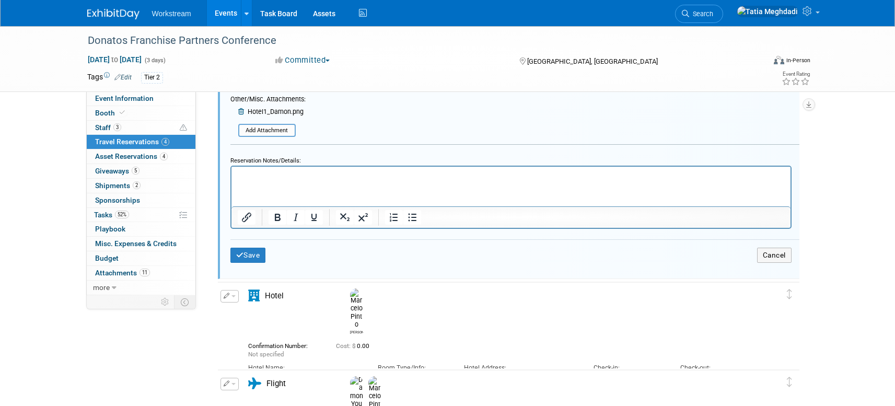
scroll to position [600, 0]
click at [262, 255] on button "Save" at bounding box center [248, 253] width 36 height 15
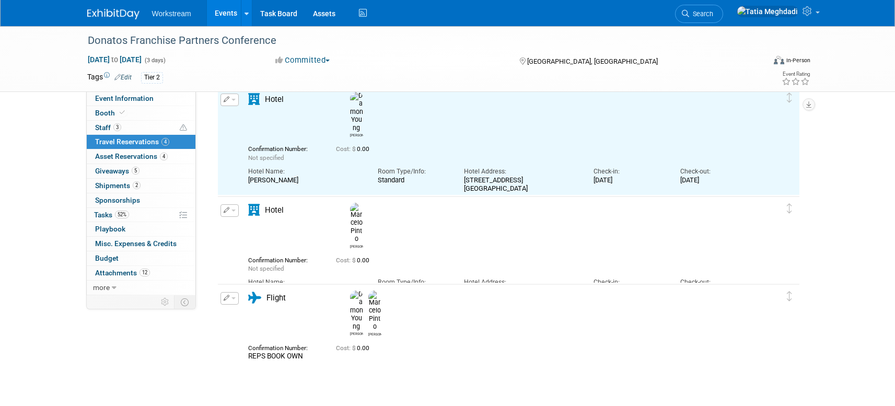
scroll to position [128, 0]
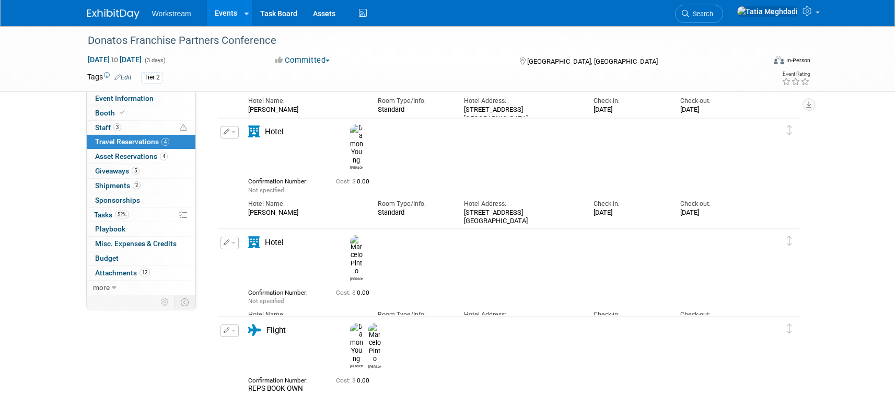
click at [235, 242] on button "button" at bounding box center [229, 243] width 18 height 13
click at [257, 261] on button "Edit Reservation" at bounding box center [265, 260] width 88 height 15
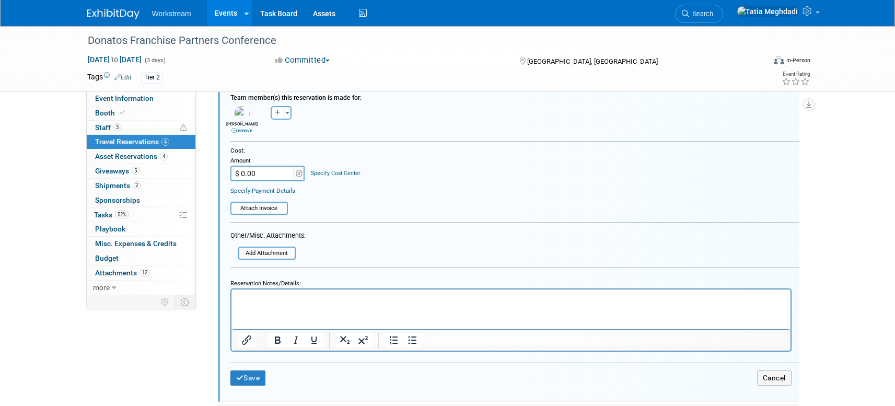
scroll to position [568, 0]
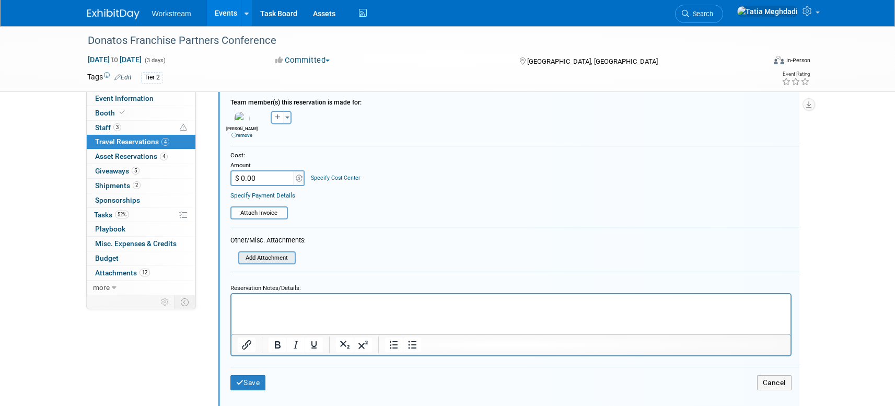
click at [266, 252] on div "Add Attachment" at bounding box center [266, 257] width 57 height 13
click at [262, 260] on input "file" at bounding box center [241, 257] width 107 height 11
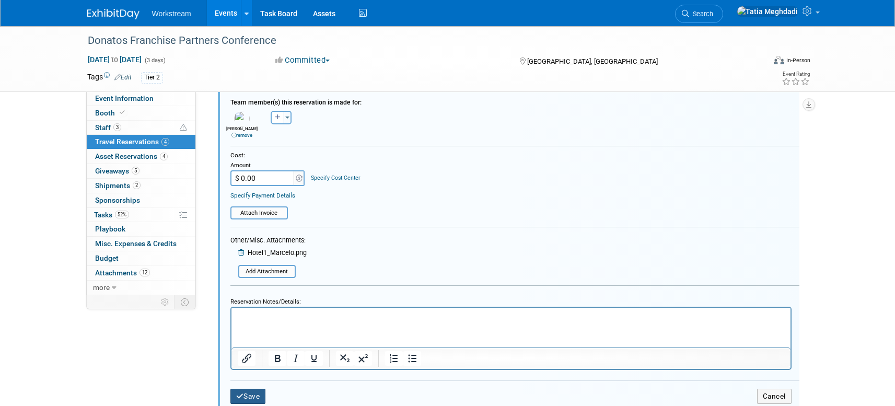
click at [249, 393] on button "Save" at bounding box center [248, 396] width 36 height 15
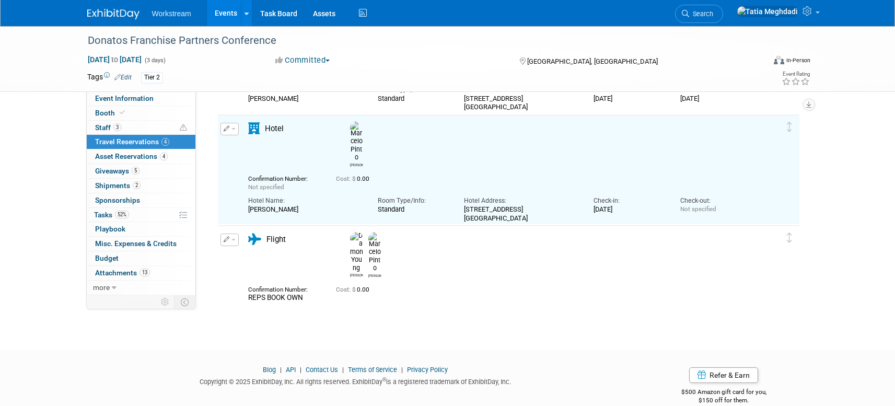
scroll to position [239, 0]
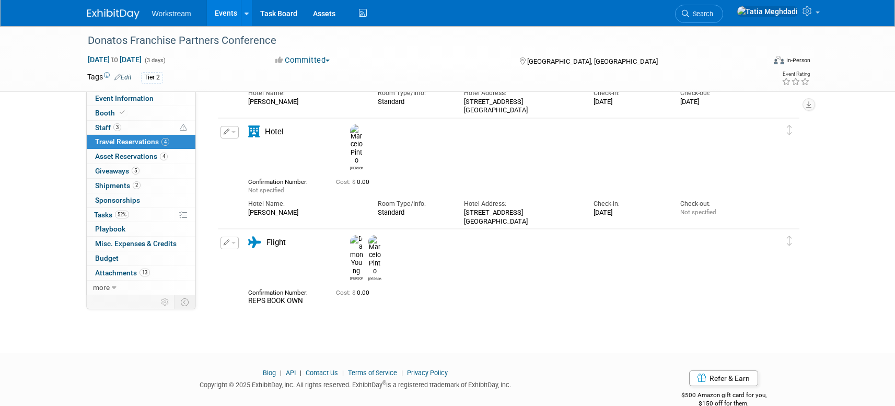
click at [219, 17] on link "Events" at bounding box center [226, 13] width 38 height 26
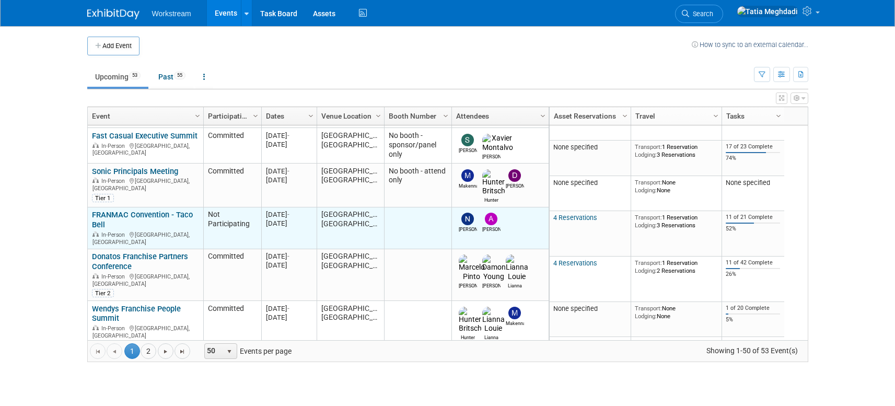
scroll to position [114, 0]
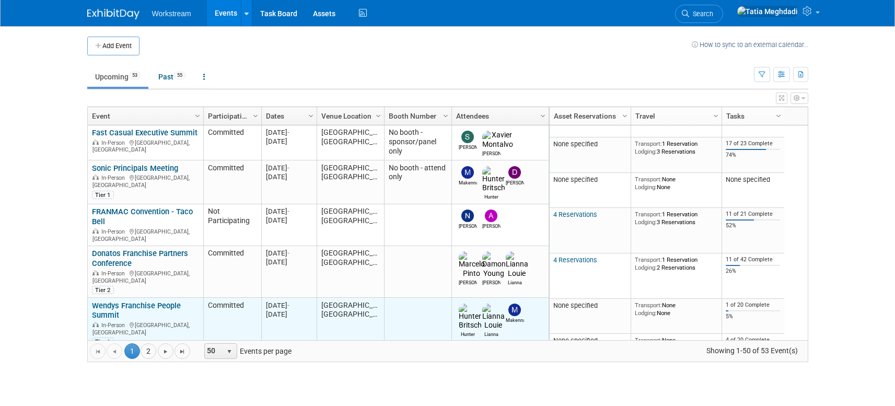
click at [112, 301] on link "Wendys Franchise People Summit" at bounding box center [136, 310] width 89 height 19
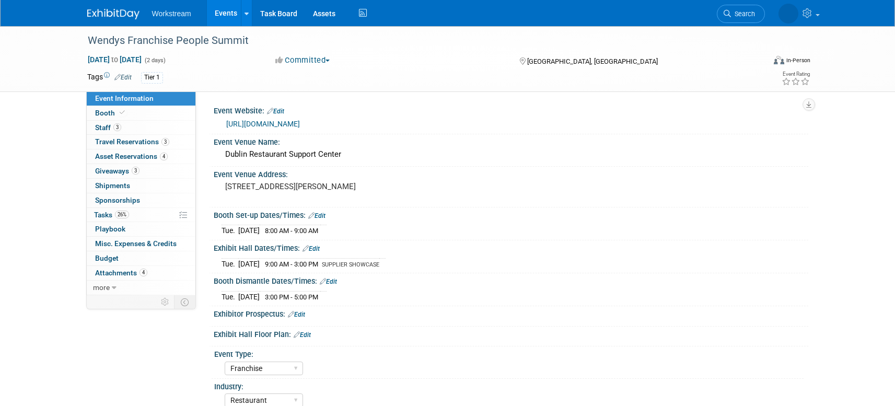
select select "Franchise"
select select "Restaurant"
select select "TBD"
select select "[PERSON_NAME]"
click at [225, 23] on link "Events" at bounding box center [226, 13] width 38 height 26
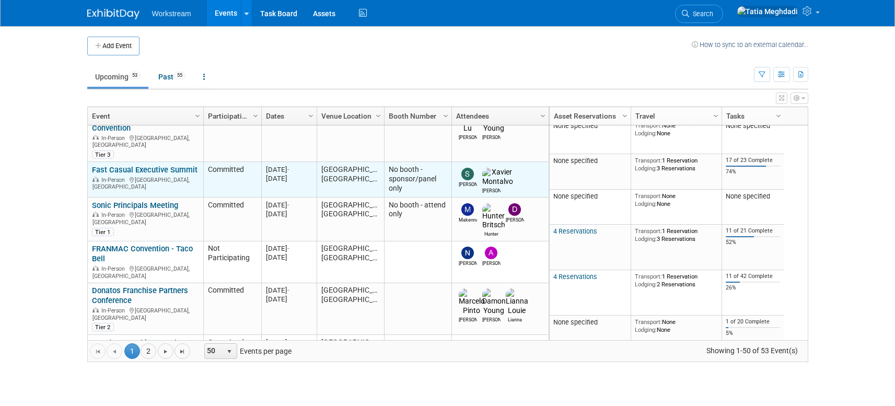
scroll to position [97, 0]
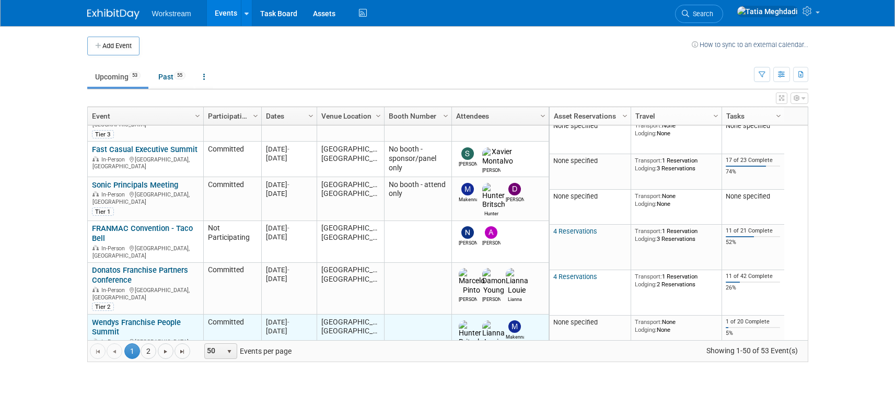
click at [145, 318] on link "Wendys Franchise People Summit" at bounding box center [136, 327] width 89 height 19
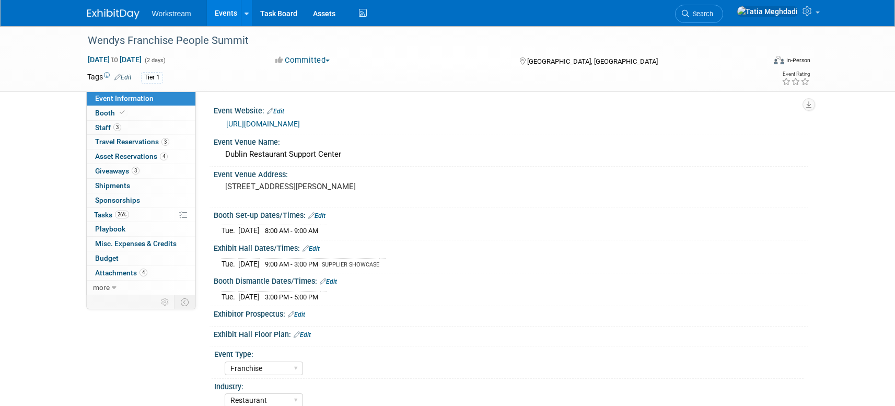
select select "Franchise"
select select "Restaurant"
select select "TBD"
select select "[PERSON_NAME]"
click at [265, 121] on link "[URL][DOMAIN_NAME]" at bounding box center [263, 124] width 74 height 8
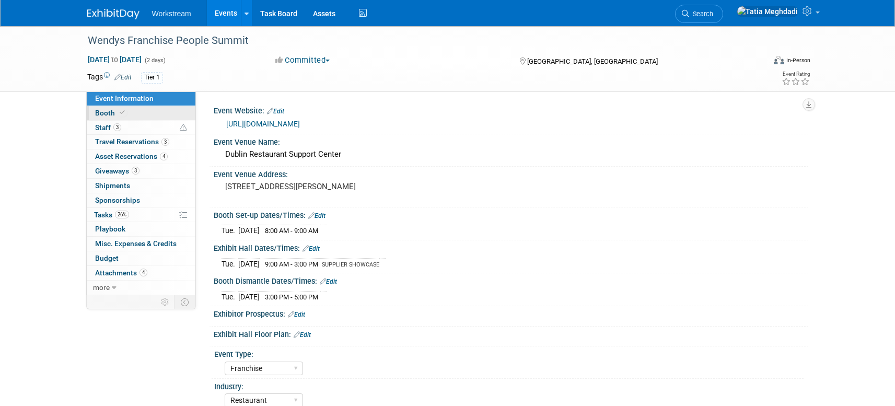
click at [117, 109] on span "Booth" at bounding box center [111, 113] width 32 height 8
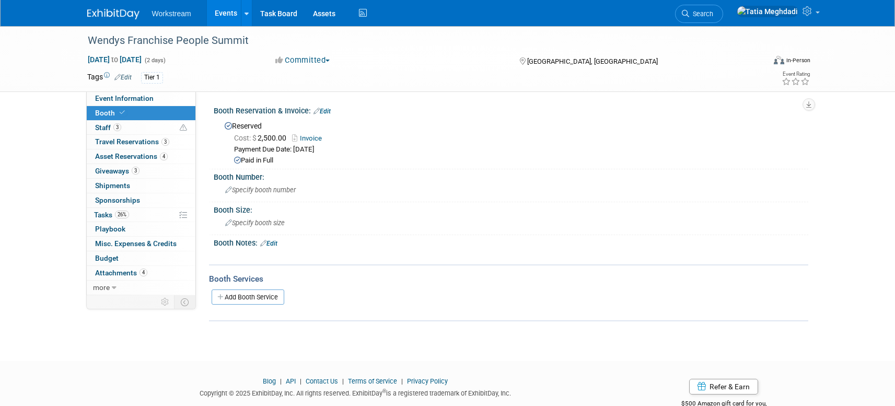
click at [112, 91] on div "Wendys Franchise People Summit [DATE] to [DATE] (2 days) [DATE] to [DATE] Commi…" at bounding box center [447, 58] width 736 height 65
click at [112, 97] on span "Event Information" at bounding box center [124, 98] width 58 height 8
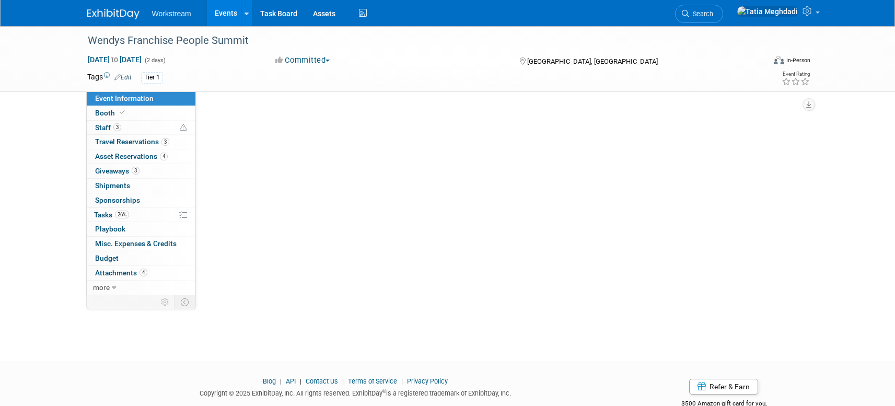
select select "Franchise"
select select "Restaurant"
select select "TBD"
select select "[PERSON_NAME]"
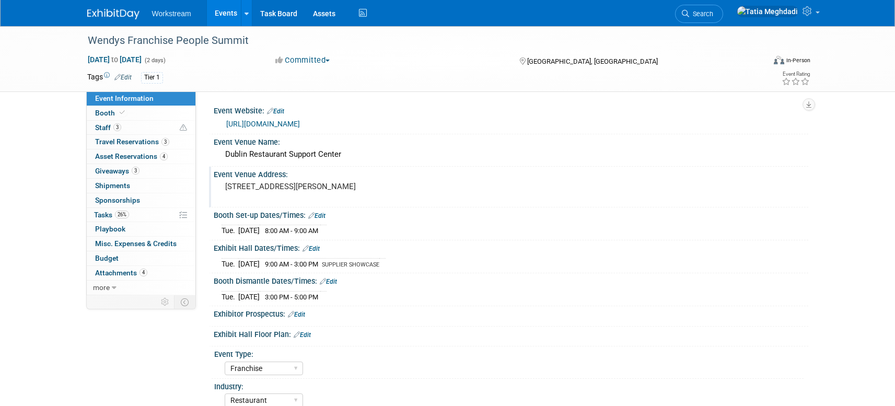
drag, startPoint x: 290, startPoint y: 197, endPoint x: 211, endPoint y: 185, distance: 79.7
click at [211, 185] on div "Event Venue Address: [STREET_ADDRESS][PERSON_NAME]" at bounding box center [508, 187] width 599 height 40
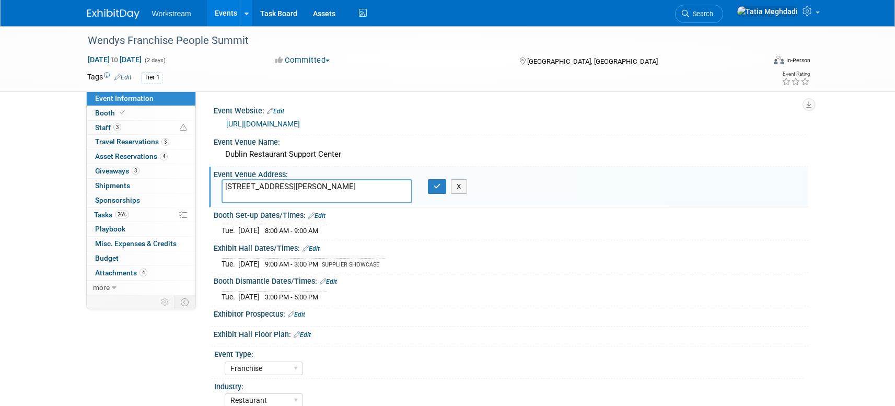
click at [281, 189] on textarea "[STREET_ADDRESS][PERSON_NAME]" at bounding box center [316, 191] width 191 height 24
click at [297, 198] on textarea "[STREET_ADDRESS][PERSON_NAME]" at bounding box center [316, 191] width 191 height 24
drag, startPoint x: 300, startPoint y: 196, endPoint x: 205, endPoint y: 183, distance: 95.9
click at [205, 183] on div "Event Website: Edit [URL][DOMAIN_NAME] Event Venue Name:" at bounding box center [502, 193] width 612 height 204
click at [116, 140] on span "Travel Reservations 3" at bounding box center [132, 141] width 74 height 8
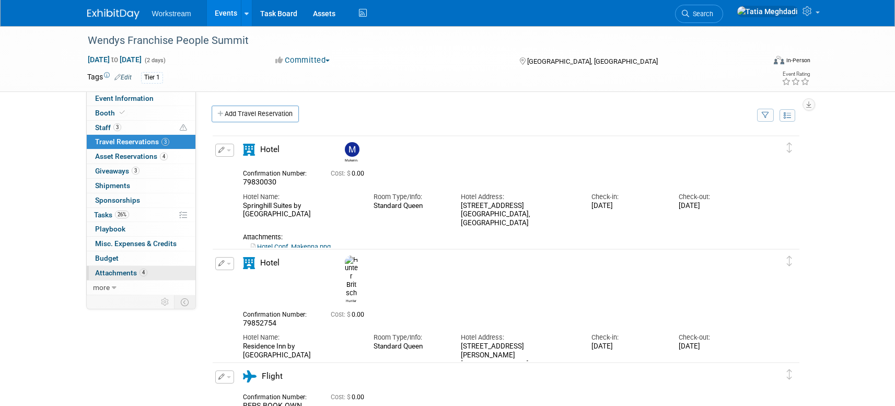
click at [111, 272] on span "Attachments 4" at bounding box center [121, 272] width 52 height 8
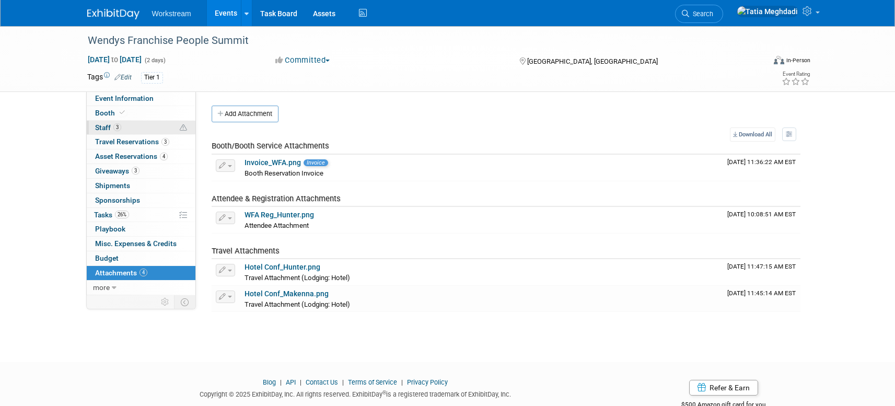
click at [112, 131] on span "Staff 3" at bounding box center [108, 127] width 26 height 8
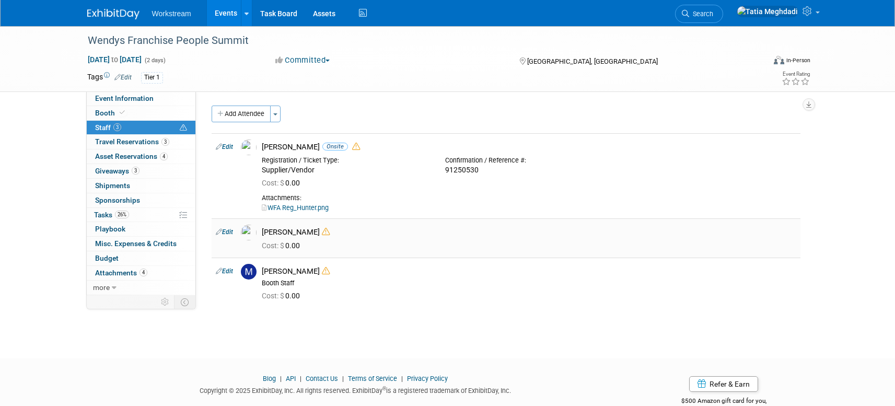
click at [251, 238] on img at bounding box center [249, 233] width 16 height 16
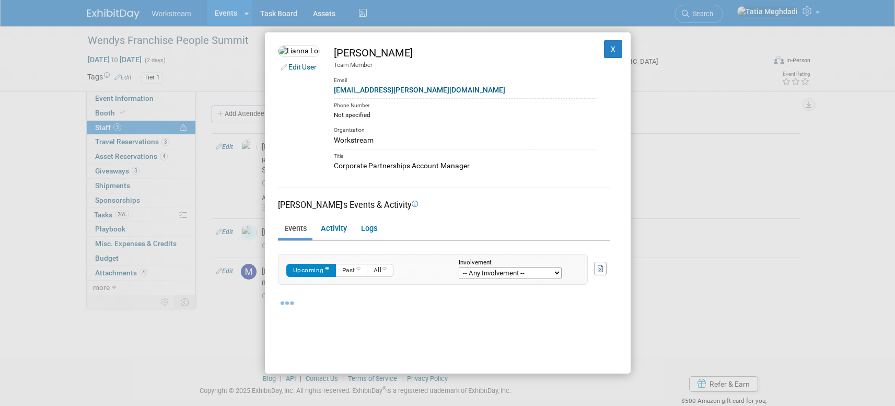
click at [252, 232] on div "Edit User [PERSON_NAME] Team Member Email [PERSON_NAME][EMAIL_ADDRESS][PERSON_N…" at bounding box center [447, 203] width 895 height 406
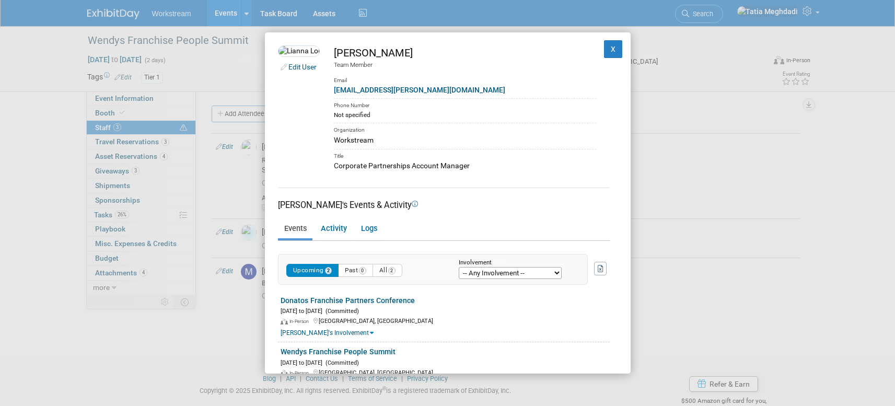
click at [743, 242] on div "Edit User [PERSON_NAME] Team Member Email [PERSON_NAME][EMAIL_ADDRESS][PERSON_N…" at bounding box center [447, 203] width 895 height 406
click at [620, 48] on button "X" at bounding box center [613, 49] width 19 height 18
